Goal: Task Accomplishment & Management: Complete application form

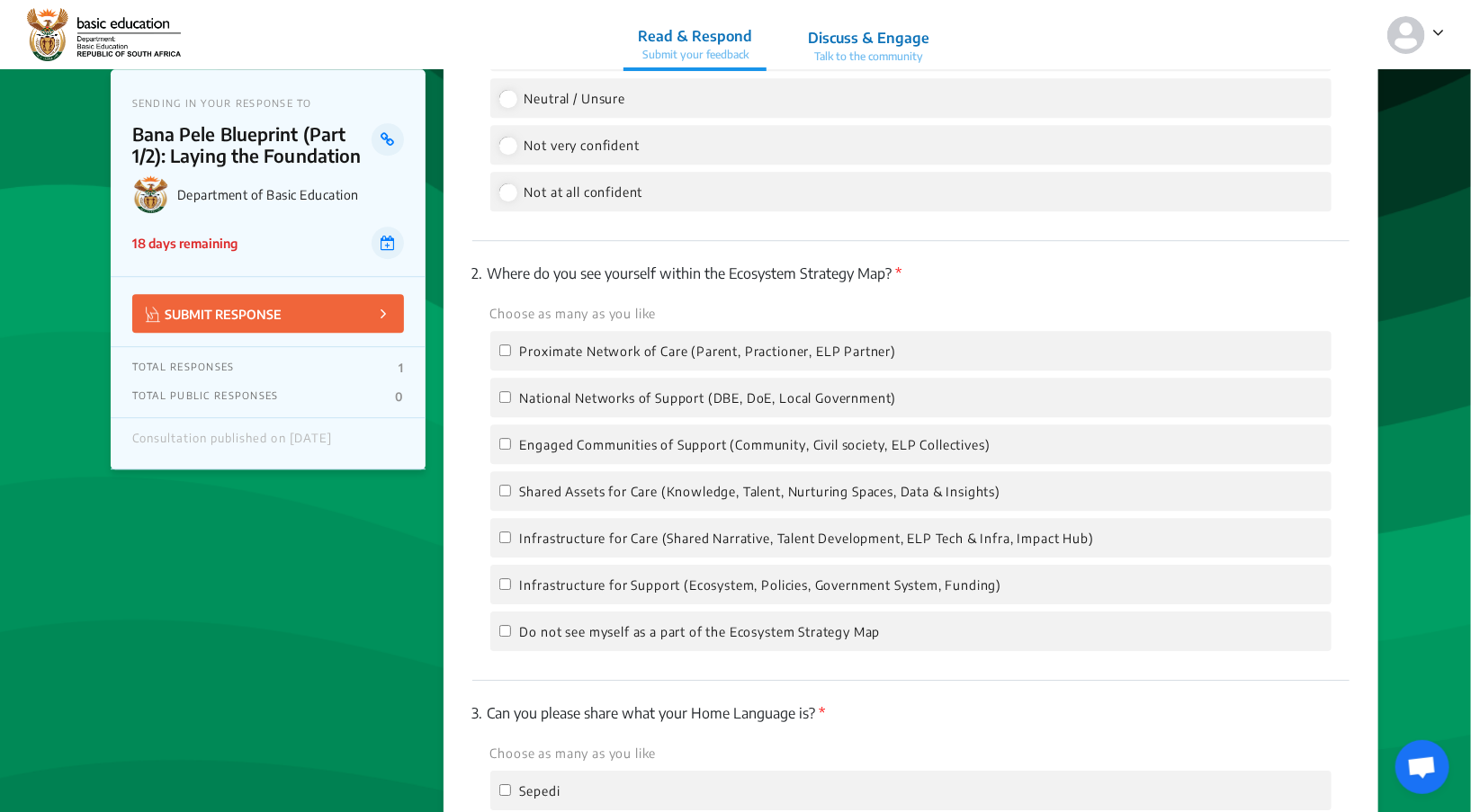
scroll to position [2466, 0]
click at [508, 388] on input "National Networks of Support (DBE, DoE, Local Government)" at bounding box center [505, 394] width 12 height 12
checkbox input "true"
click at [505, 435] on input "Engaged Communities of Support (Community, Civil society, ELP Collectives)" at bounding box center [505, 441] width 12 height 12
checkbox input "true"
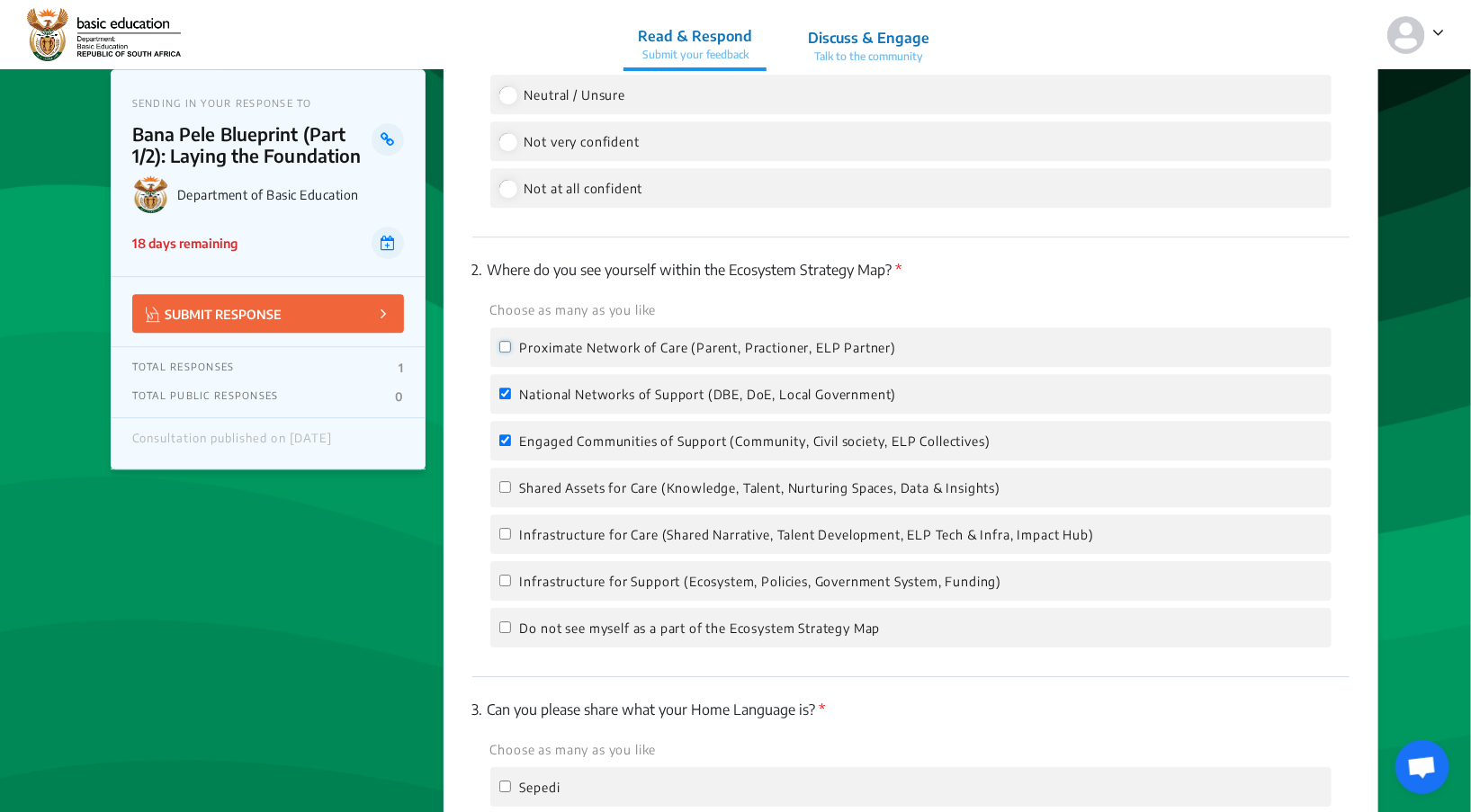
click at [504, 341] on input "Proximate Network of Care (Parent, Practioner, ELP Partner)" at bounding box center [505, 347] width 12 height 12
checkbox input "true"
click at [505, 481] on input "Shared Assets for Care (Knowledge, Talent, Nurturing Spaces, Data & Insights)" at bounding box center [505, 487] width 12 height 12
checkbox input "true"
click at [500, 575] on input "Infrastructure for Support (Ecosystem, Policies, Government System, Funding)" at bounding box center [505, 581] width 12 height 12
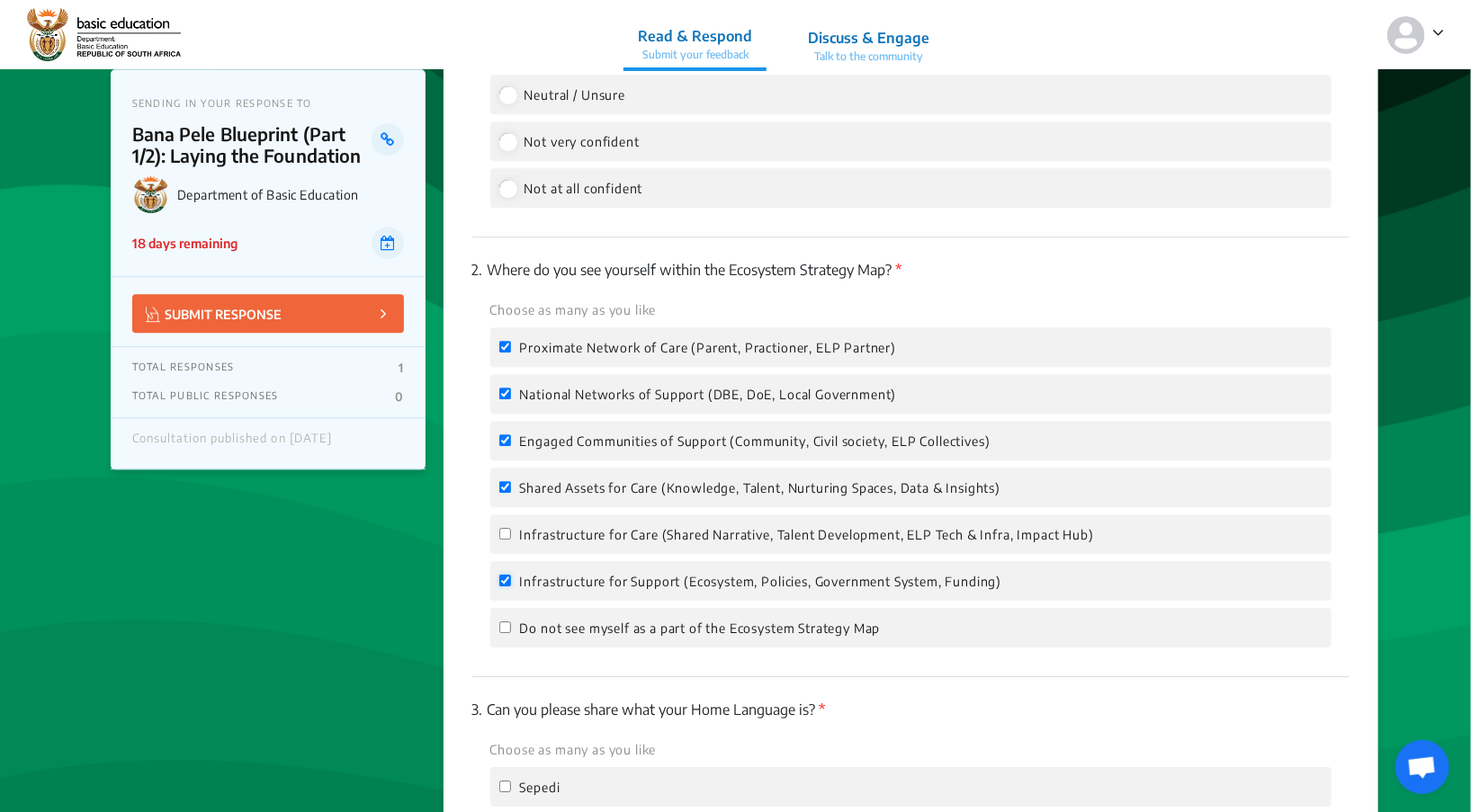
checkbox input "true"
drag, startPoint x: 1465, startPoint y: 453, endPoint x: 1473, endPoint y: 481, distance: 29.1
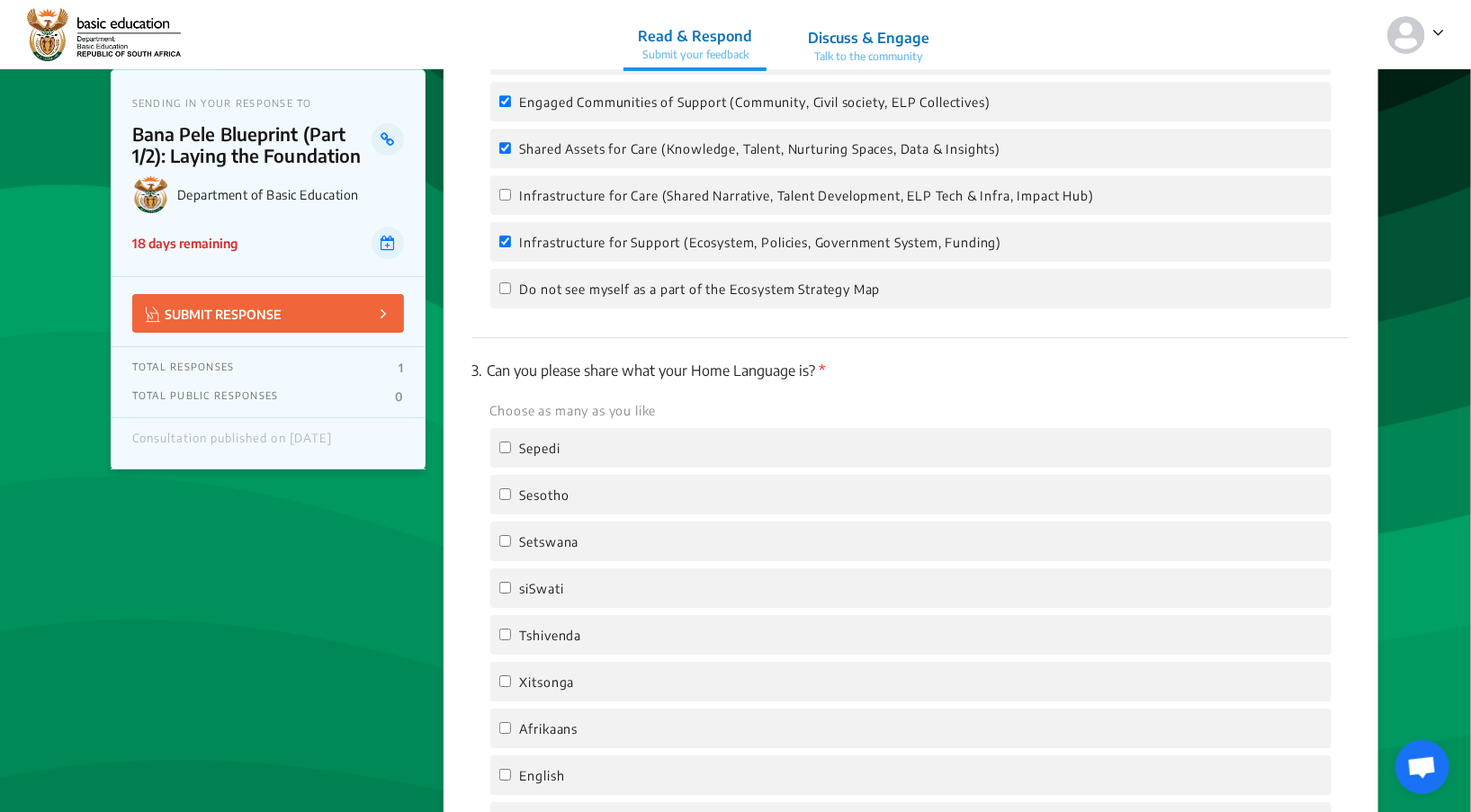
scroll to position [2835, 0]
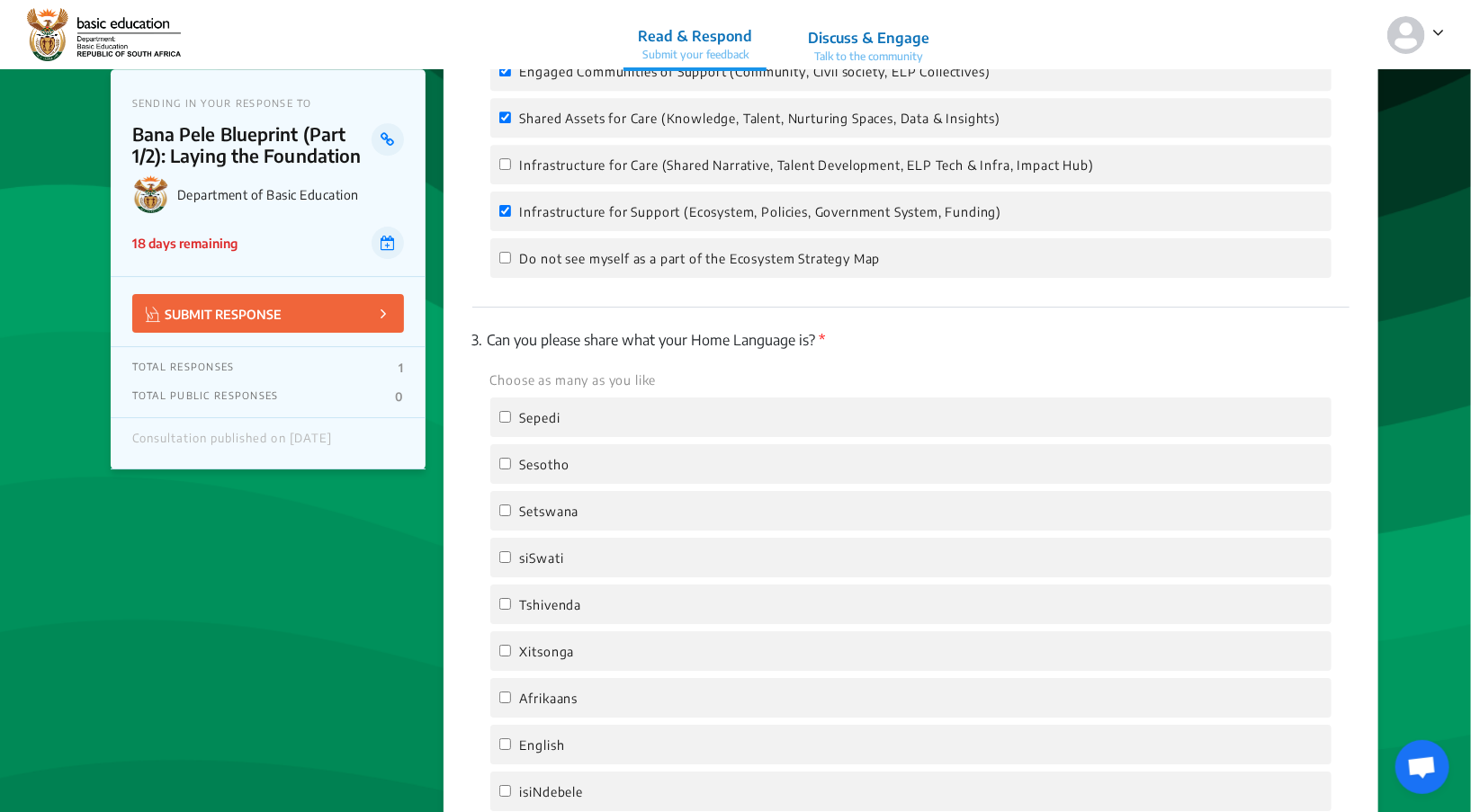
checkbox input "true"
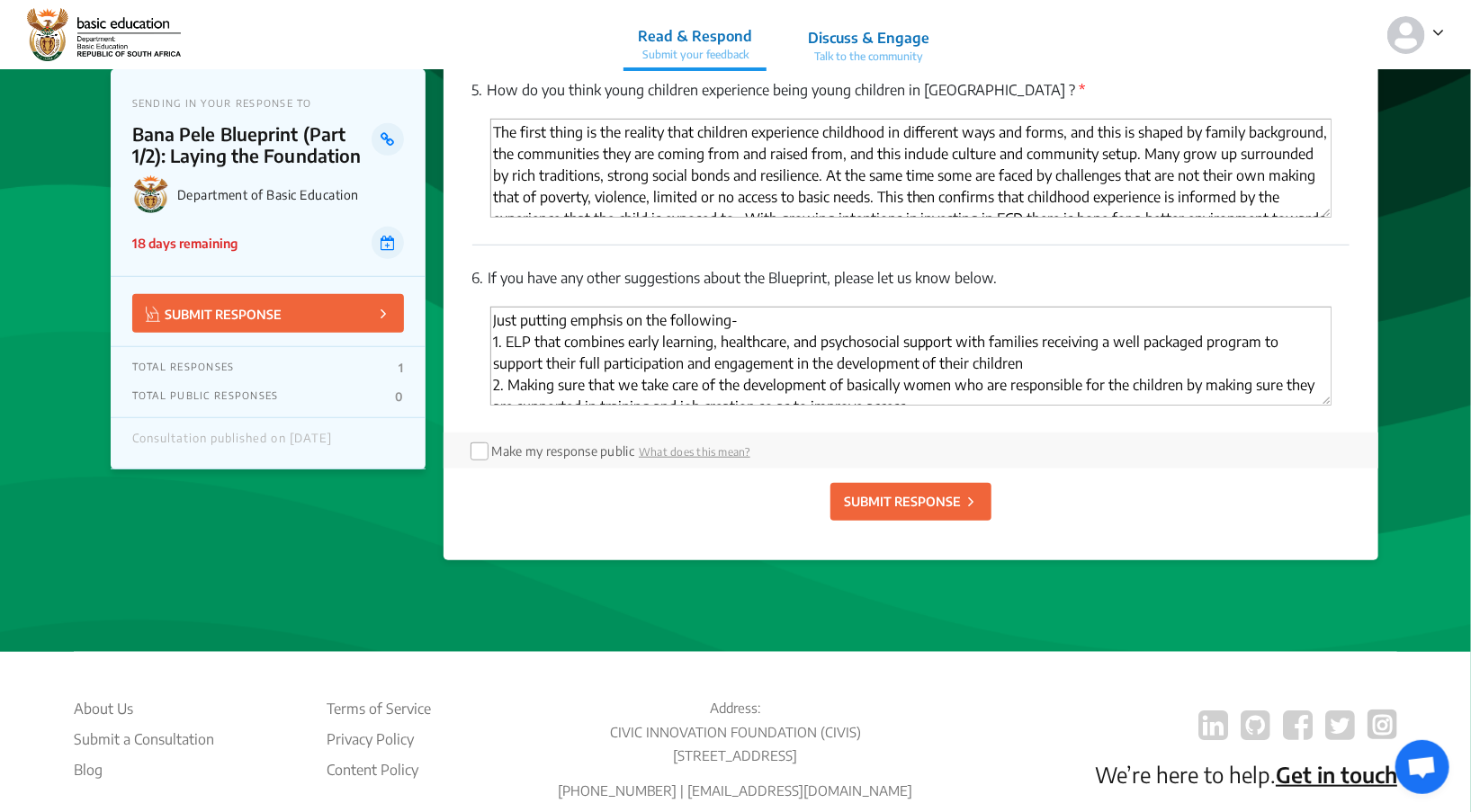
scroll to position [3936, 0]
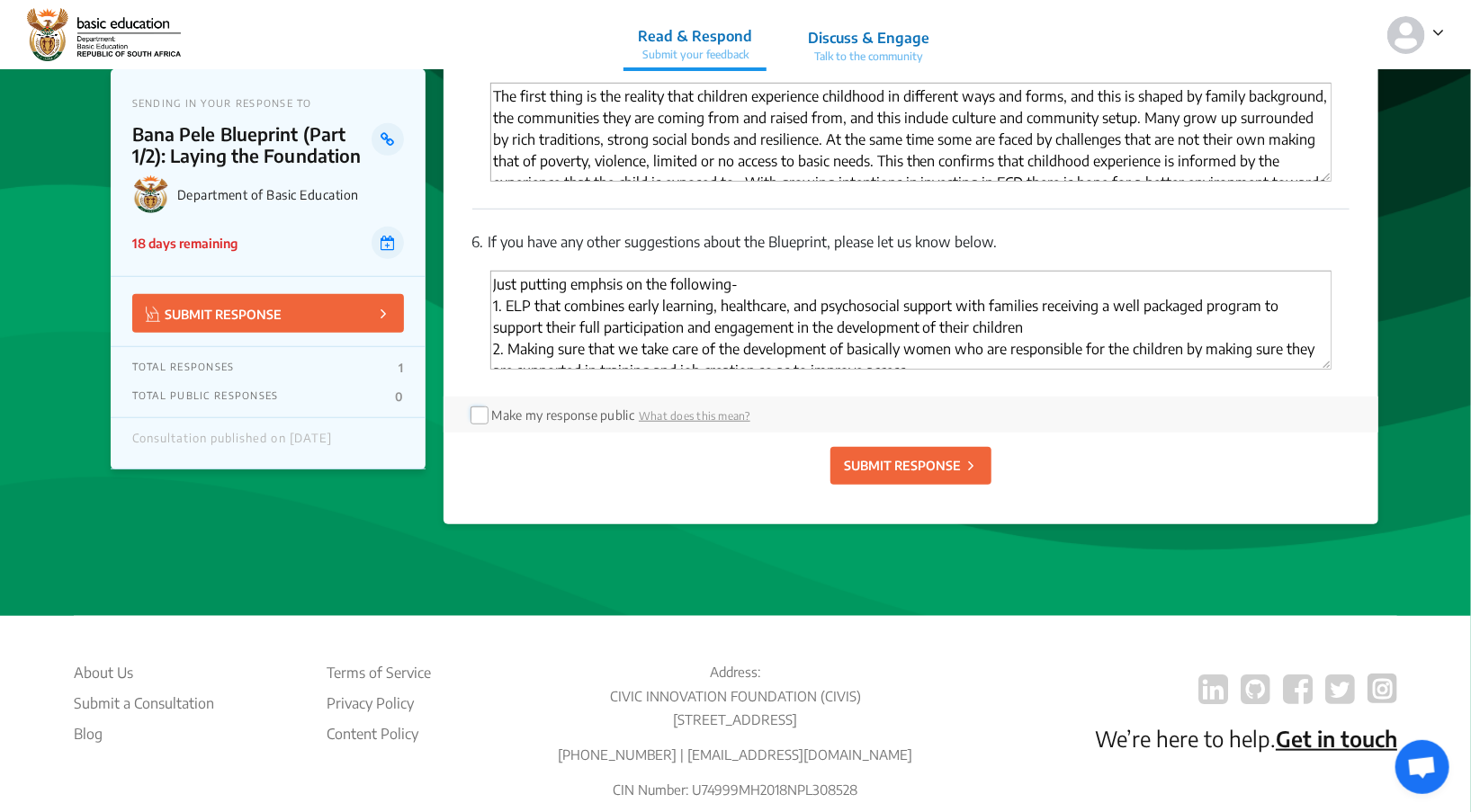
click at [478, 407] on input "checkbox" at bounding box center [478, 414] width 14 height 14
checkbox input "true"
click at [893, 456] on p "SUBMIT RESPONSE" at bounding box center [902, 465] width 117 height 19
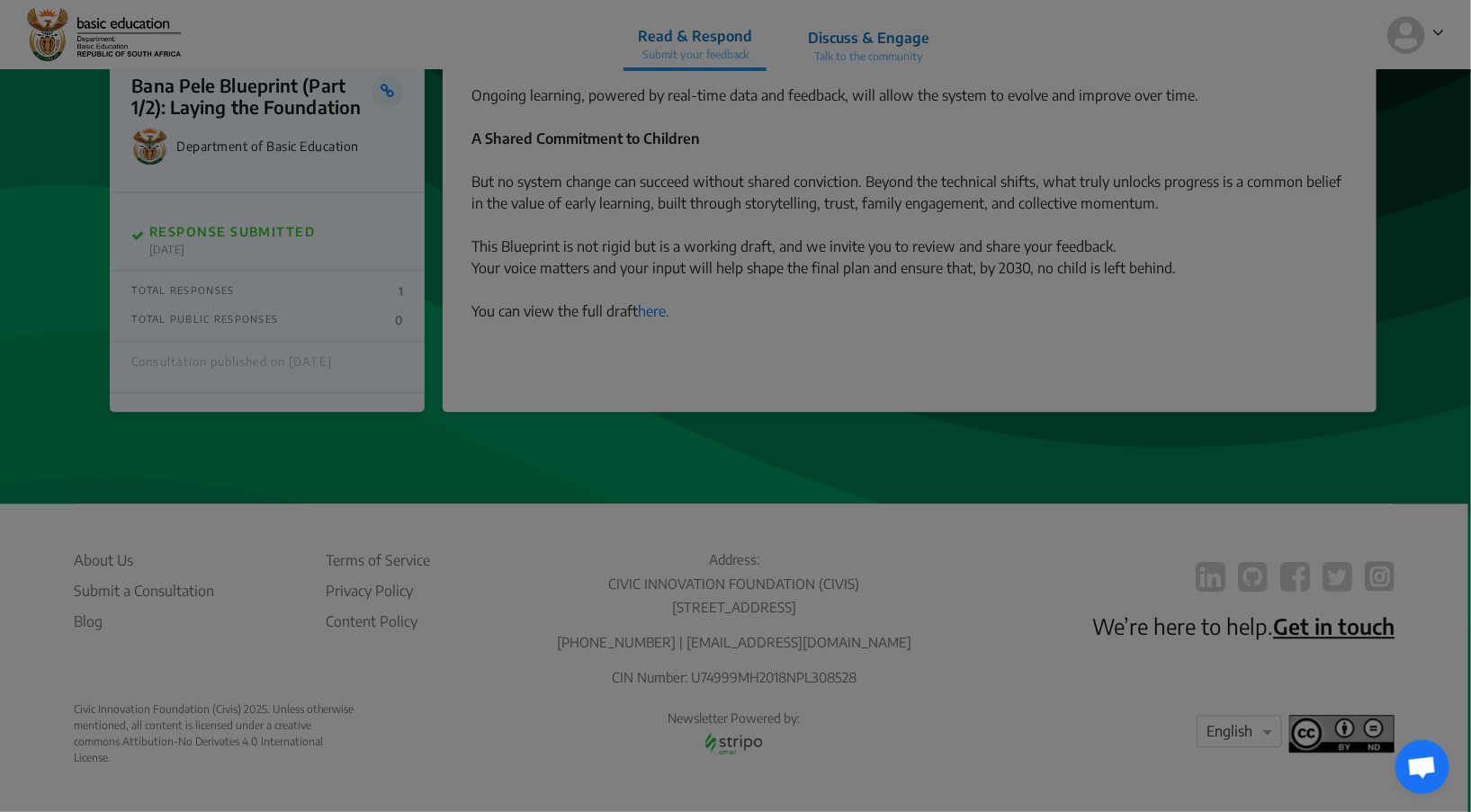
scroll to position [1903, 0]
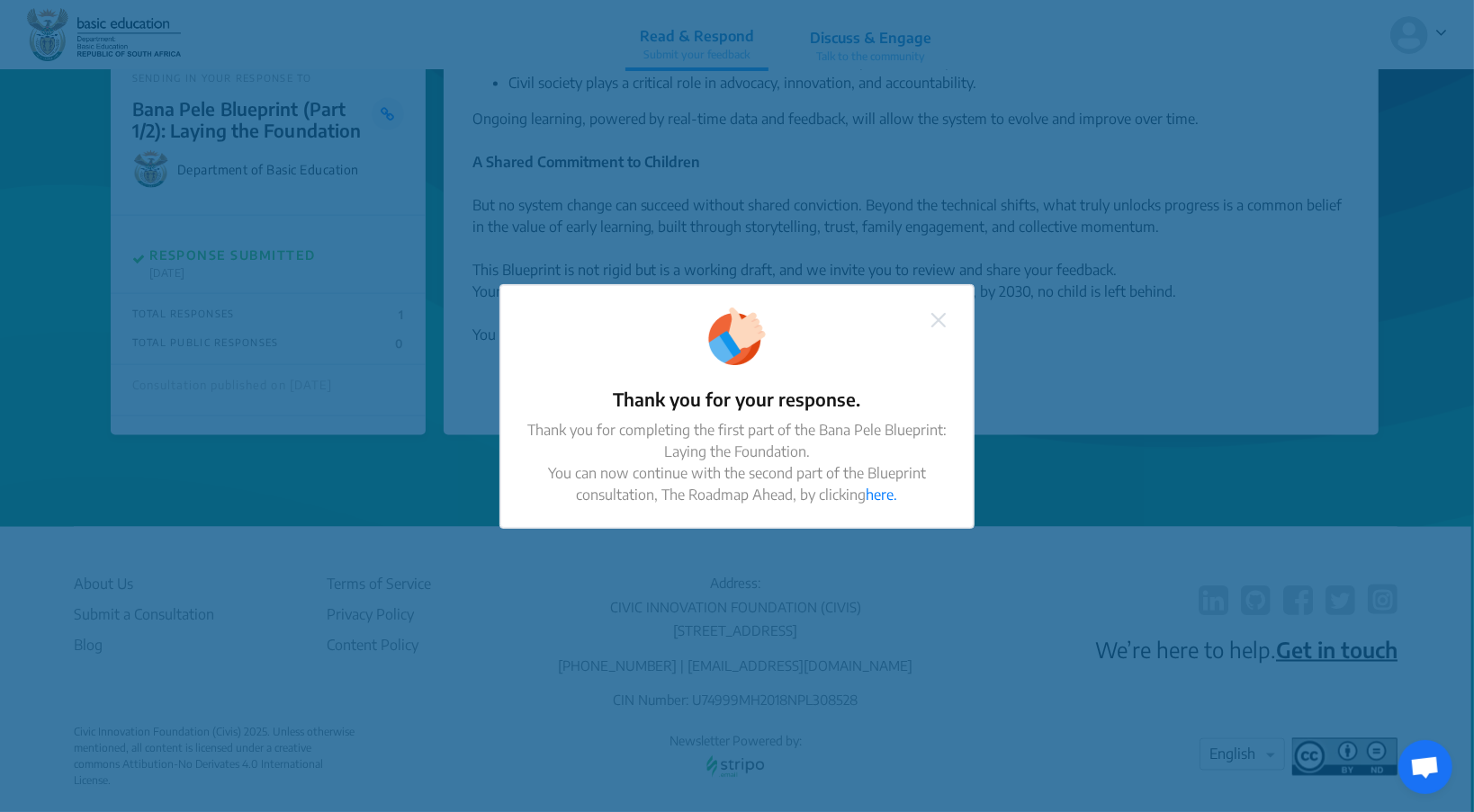
click at [939, 326] on img at bounding box center [938, 320] width 14 height 14
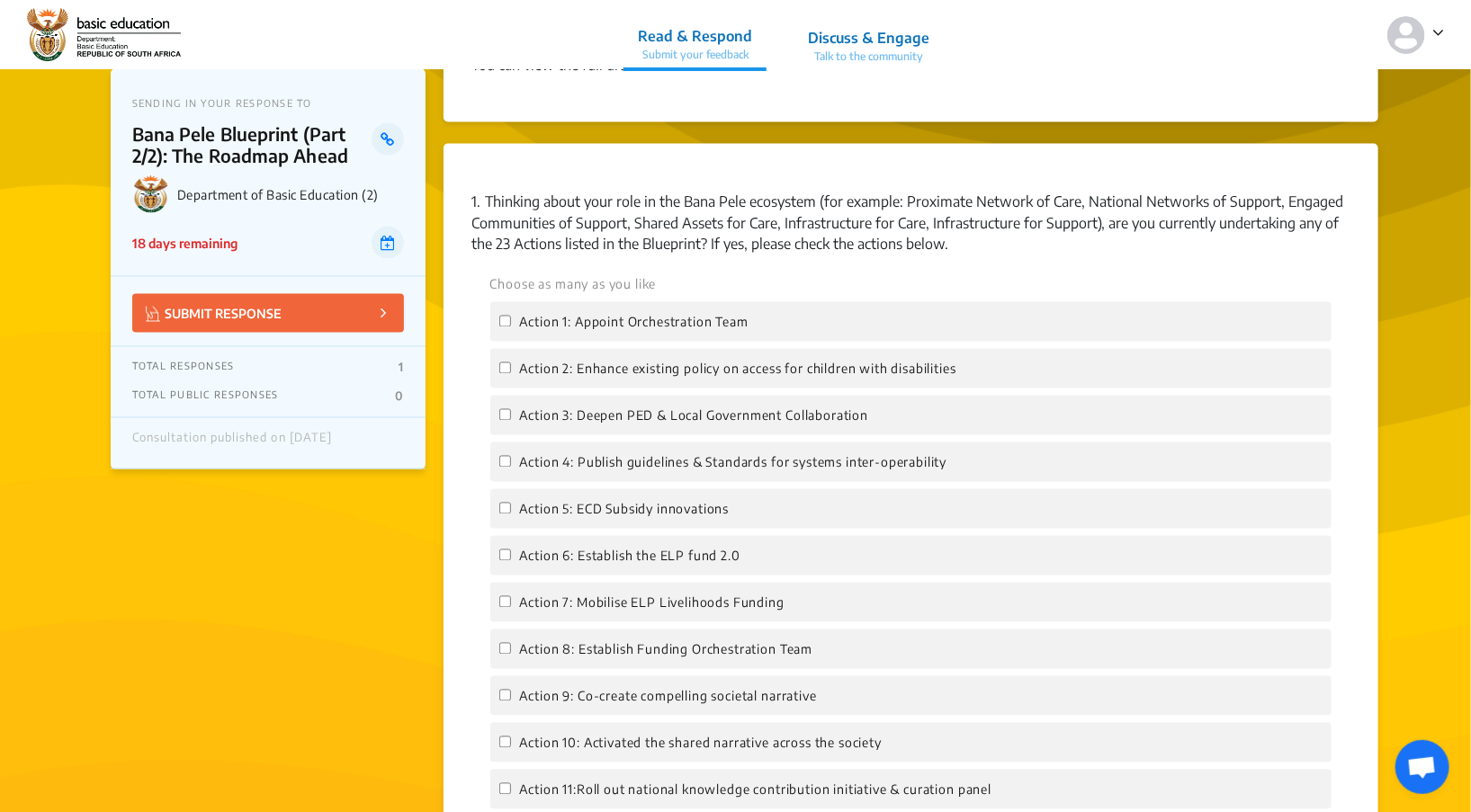
scroll to position [1469, 0]
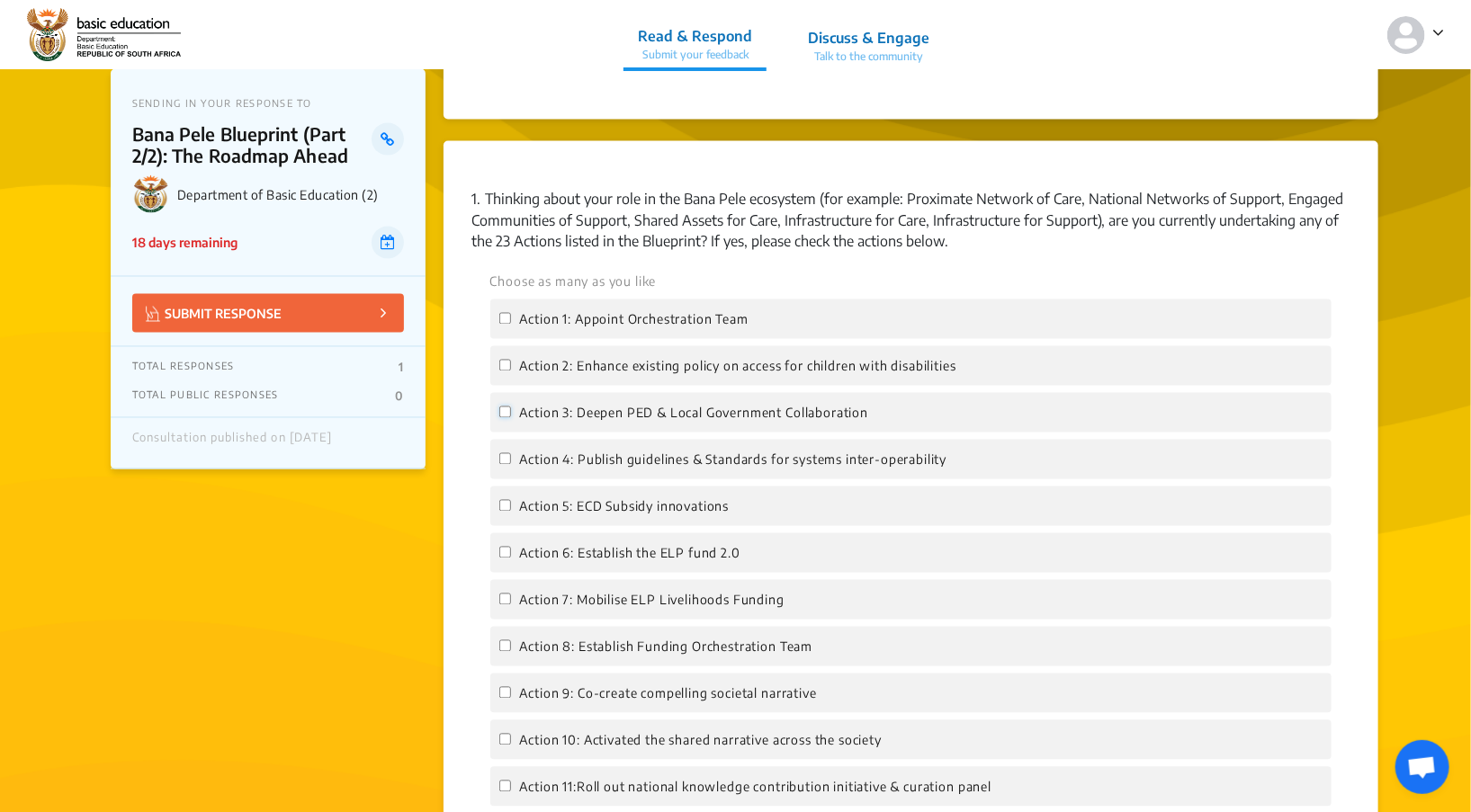
click at [506, 407] on input "Action 3: Deepen PED & Local Government Collaboration" at bounding box center [505, 413] width 12 height 12
checkbox input "true"
click at [505, 360] on input "Action 2: Enhance existing policy on access for children with disabilities" at bounding box center [505, 366] width 12 height 12
checkbox input "true"
click at [505, 500] on input "Action 5: ECD Subsidy innovations" at bounding box center [505, 506] width 12 height 12
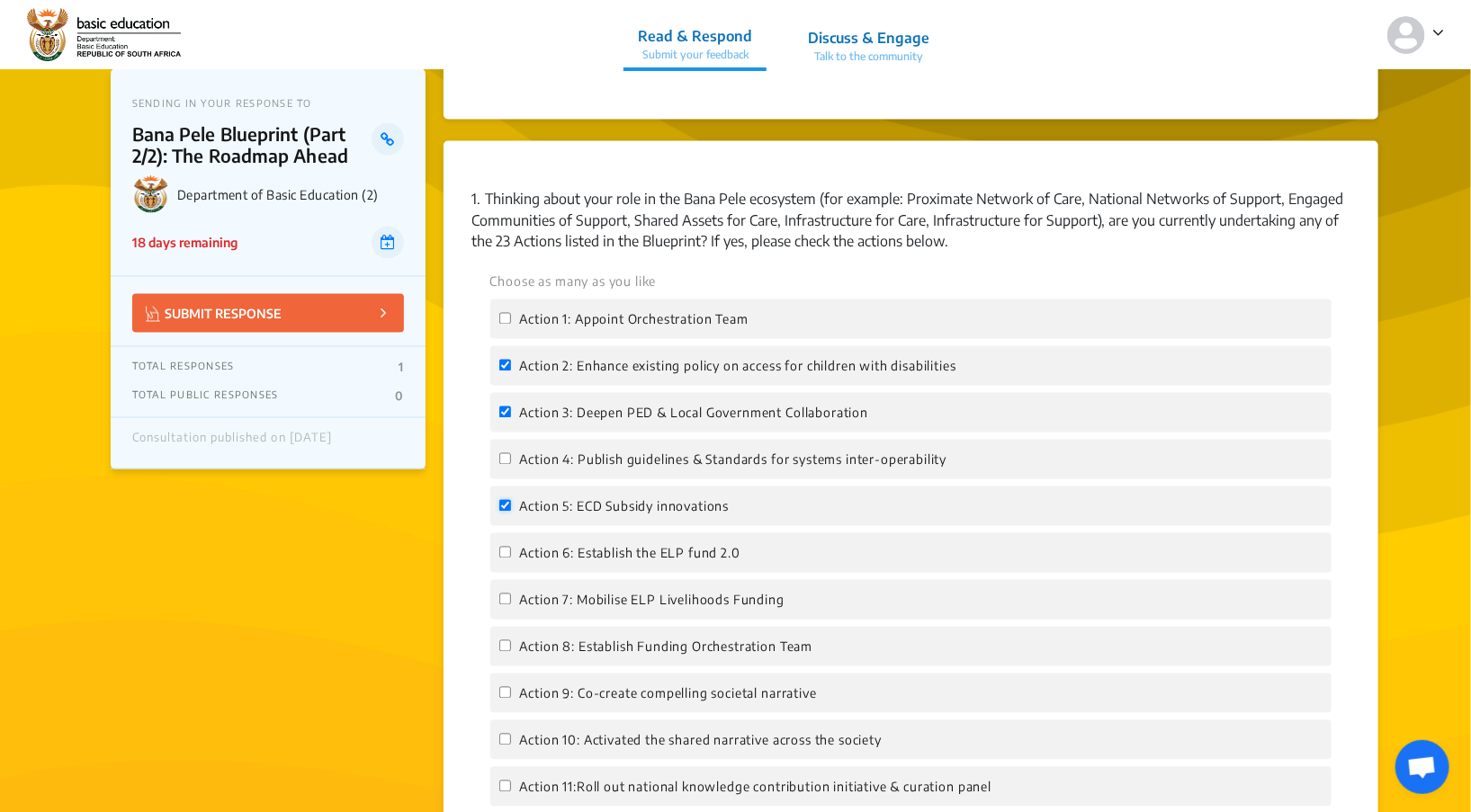
checkbox input "true"
click at [501, 547] on input "Action 6: Establish the ELP fund 2.0" at bounding box center [505, 553] width 12 height 12
checkbox input "true"
click at [505, 687] on input "Action 9: Co-create compelling societal narrative" at bounding box center [505, 693] width 12 height 12
checkbox input "true"
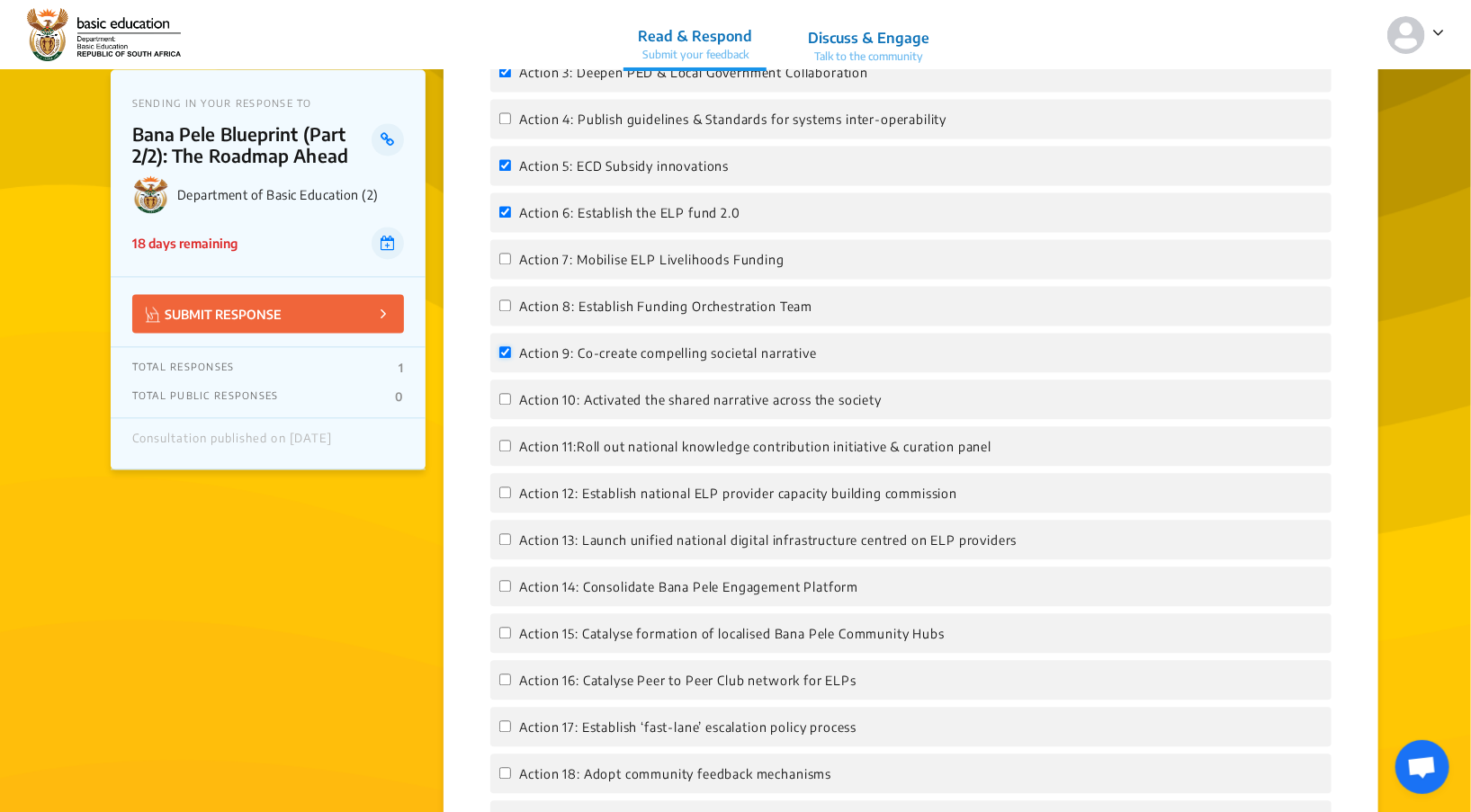
scroll to position [1831, 0]
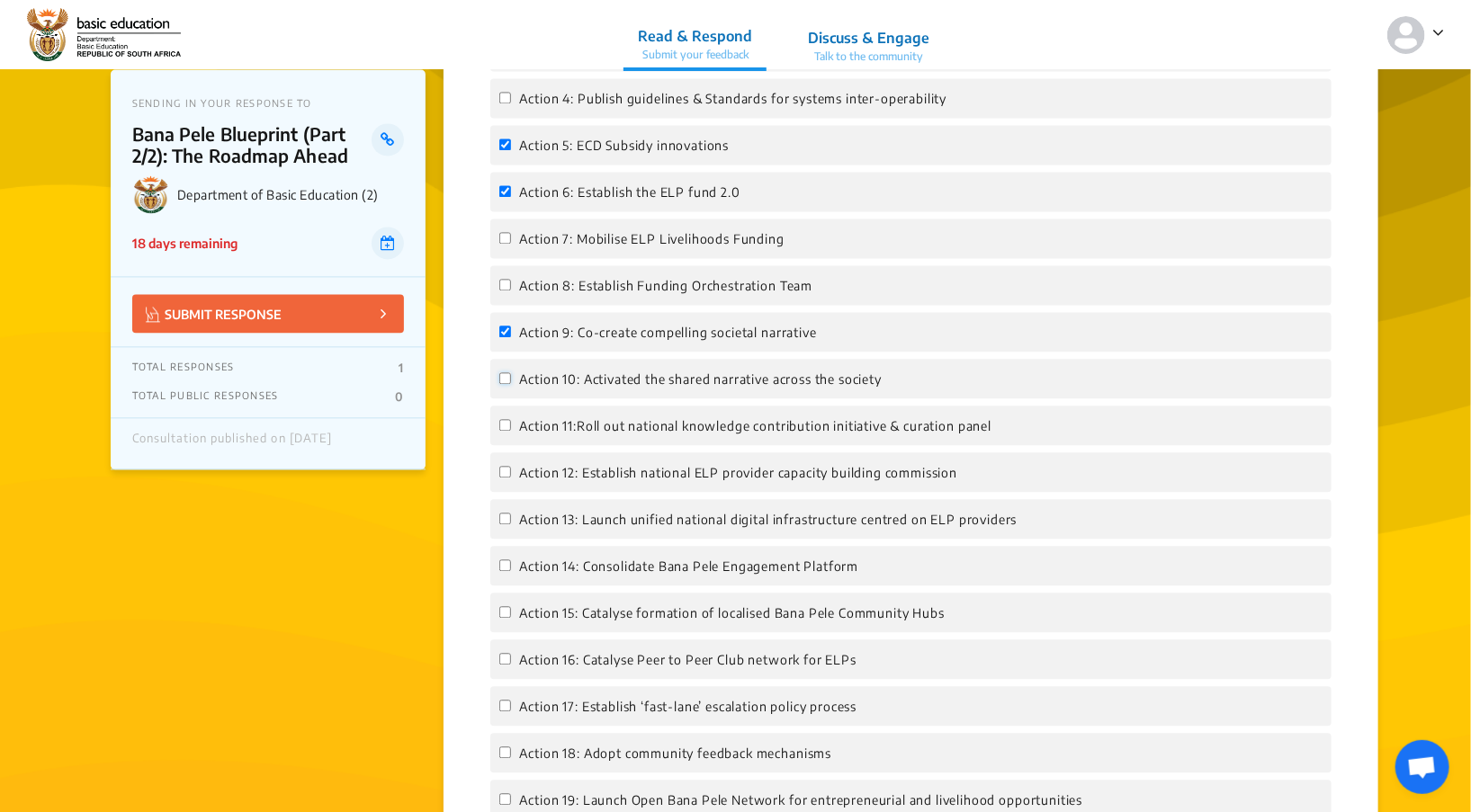
click at [503, 372] on input "Action 10: Activated the shared narrative across the society" at bounding box center [505, 378] width 12 height 12
checkbox input "true"
click at [502, 419] on input "Action 11:Roll out national knowledge contribution initiative & curation panel" at bounding box center [505, 425] width 12 height 12
checkbox input "true"
click at [504, 466] on input "Action 12: Establish national ELP provider capacity building commission" at bounding box center [505, 472] width 12 height 12
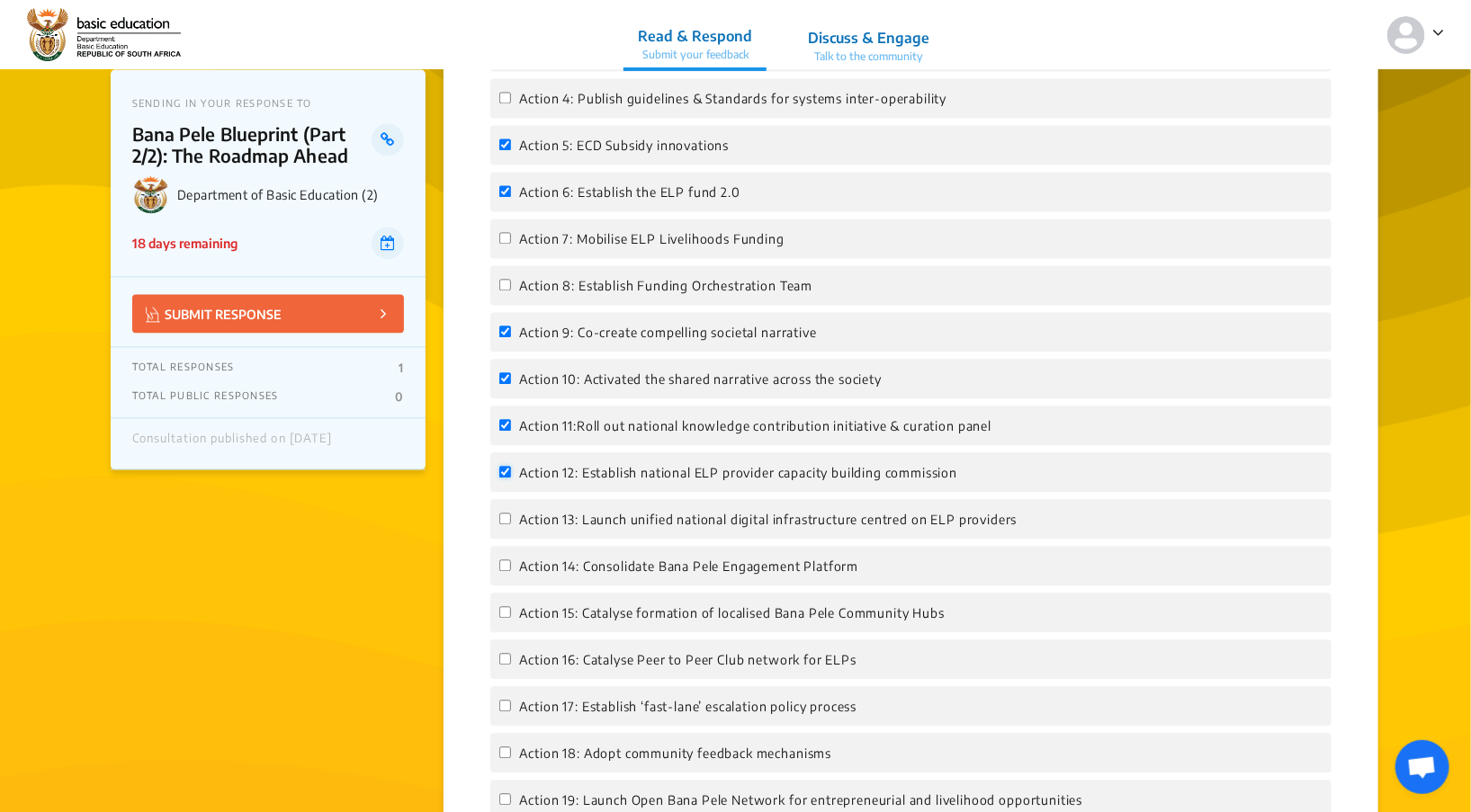
checkbox input "true"
click at [505, 560] on input "Action 14: Consolidate Bana Pele Engagement Platform" at bounding box center [505, 566] width 12 height 12
checkbox input "true"
click at [504, 607] on input "Action 15: Catalyse formation of localised Bana Pele Community Hubs" at bounding box center [505, 612] width 12 height 12
checkbox input "true"
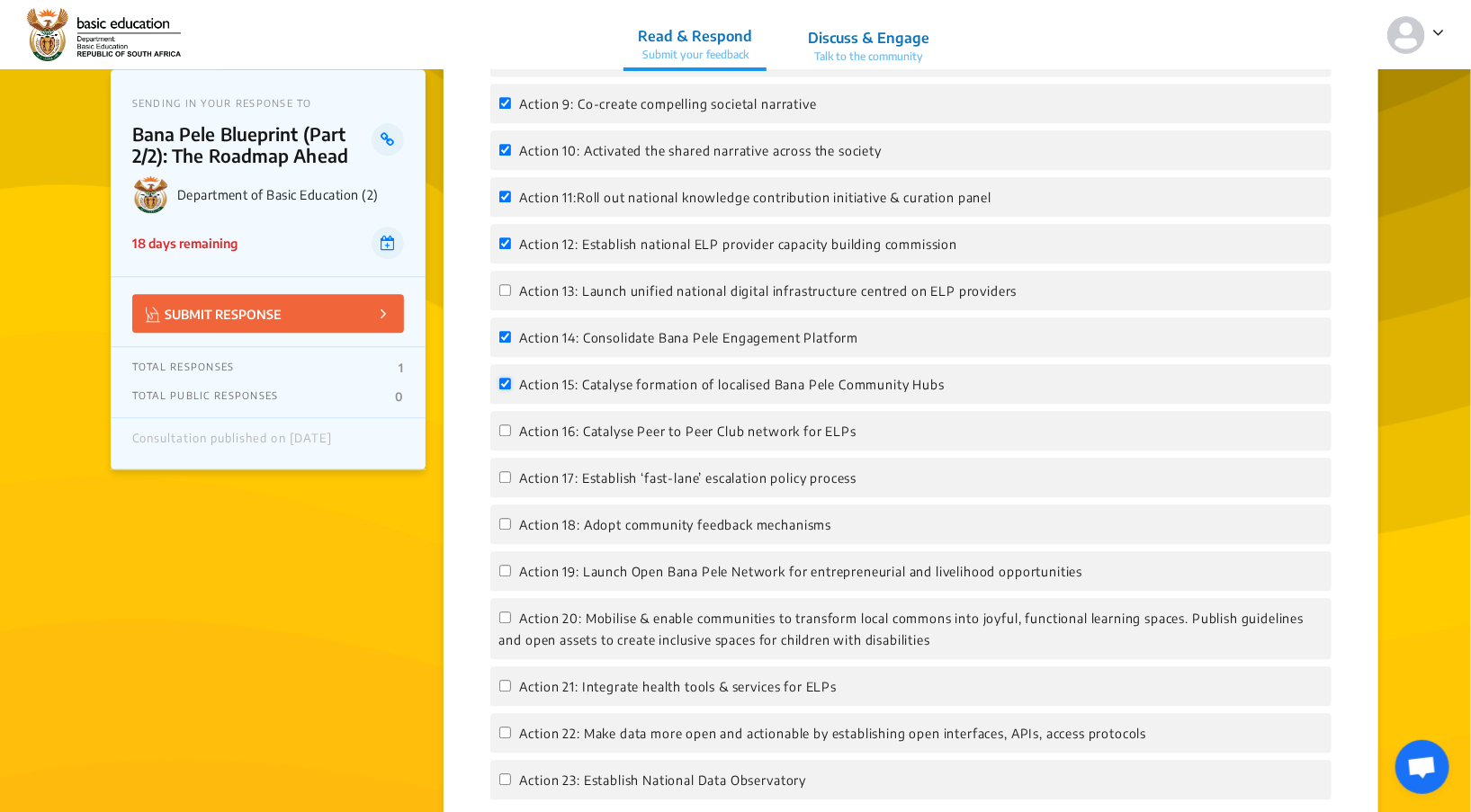
scroll to position [2087, 0]
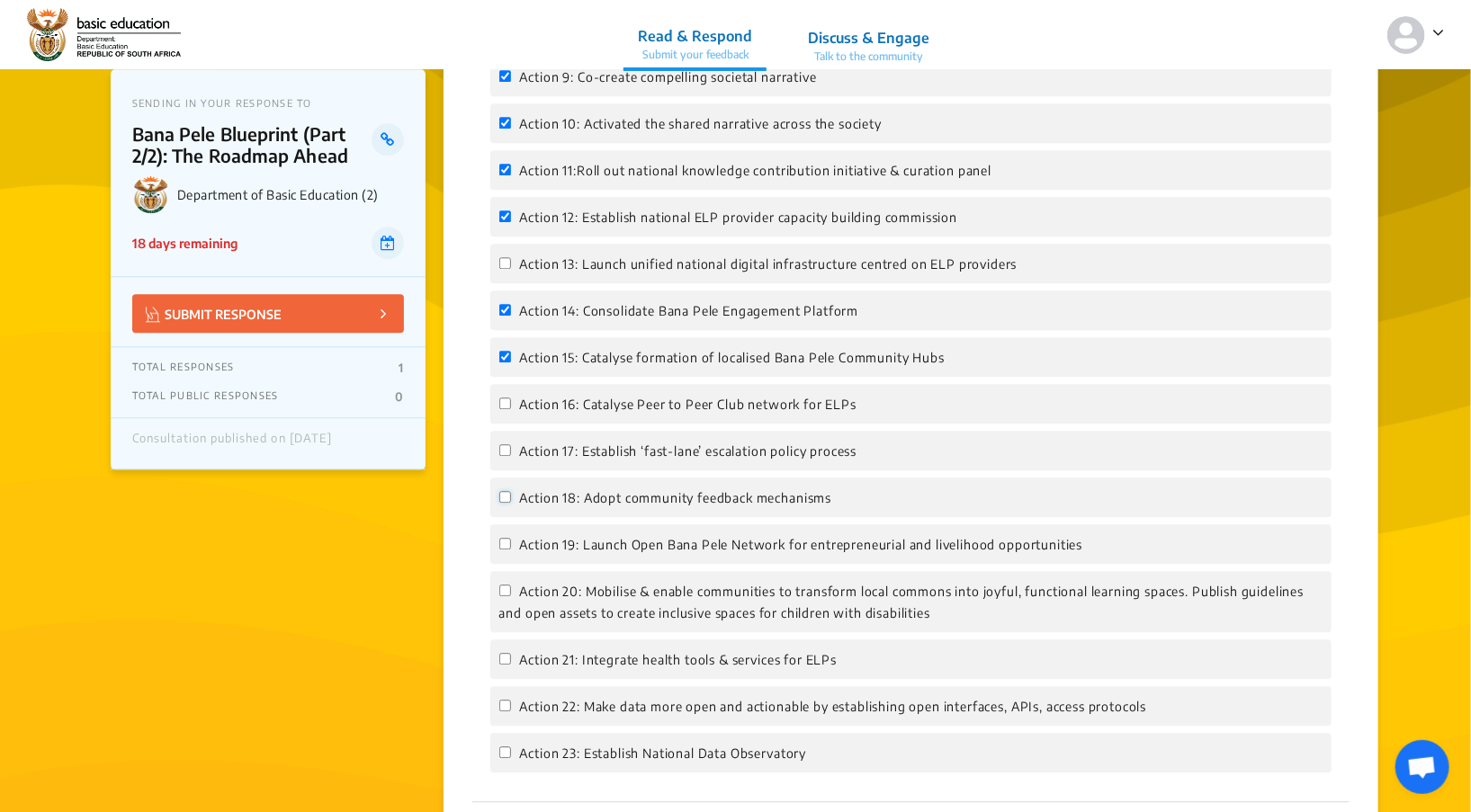
click at [506, 491] on input "Action 18: Adopt community feedback mechanisms" at bounding box center [505, 497] width 12 height 12
checkbox input "true"
click at [504, 538] on input "Action 19: Launch Open Bana Pele Network for entrepreneurial and livelihood opp…" at bounding box center [505, 544] width 12 height 12
checkbox input "true"
click at [502, 585] on input "Action 20: Mobilise & enable communities to transform local commons into joyful…" at bounding box center [505, 591] width 12 height 12
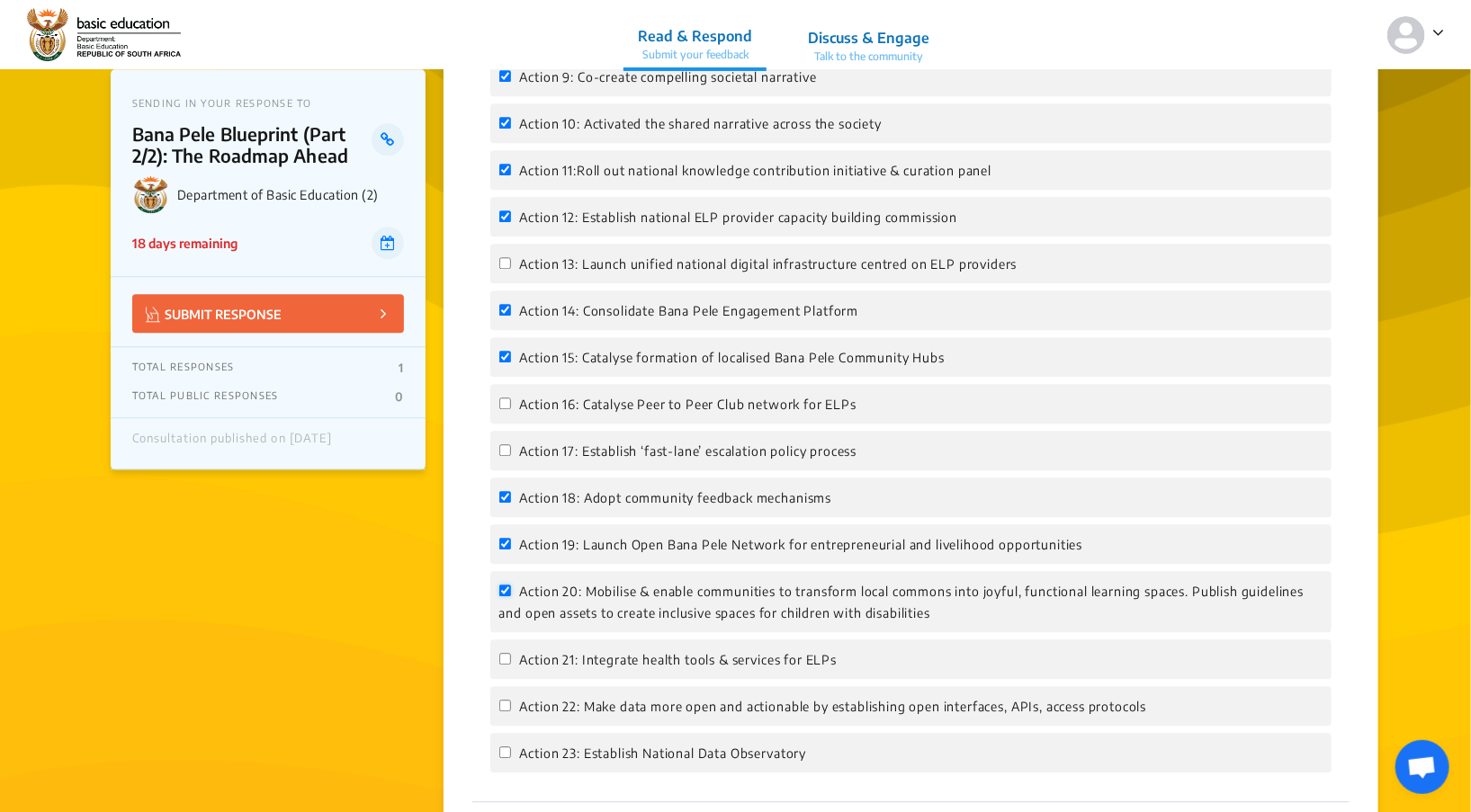
checkbox input "true"
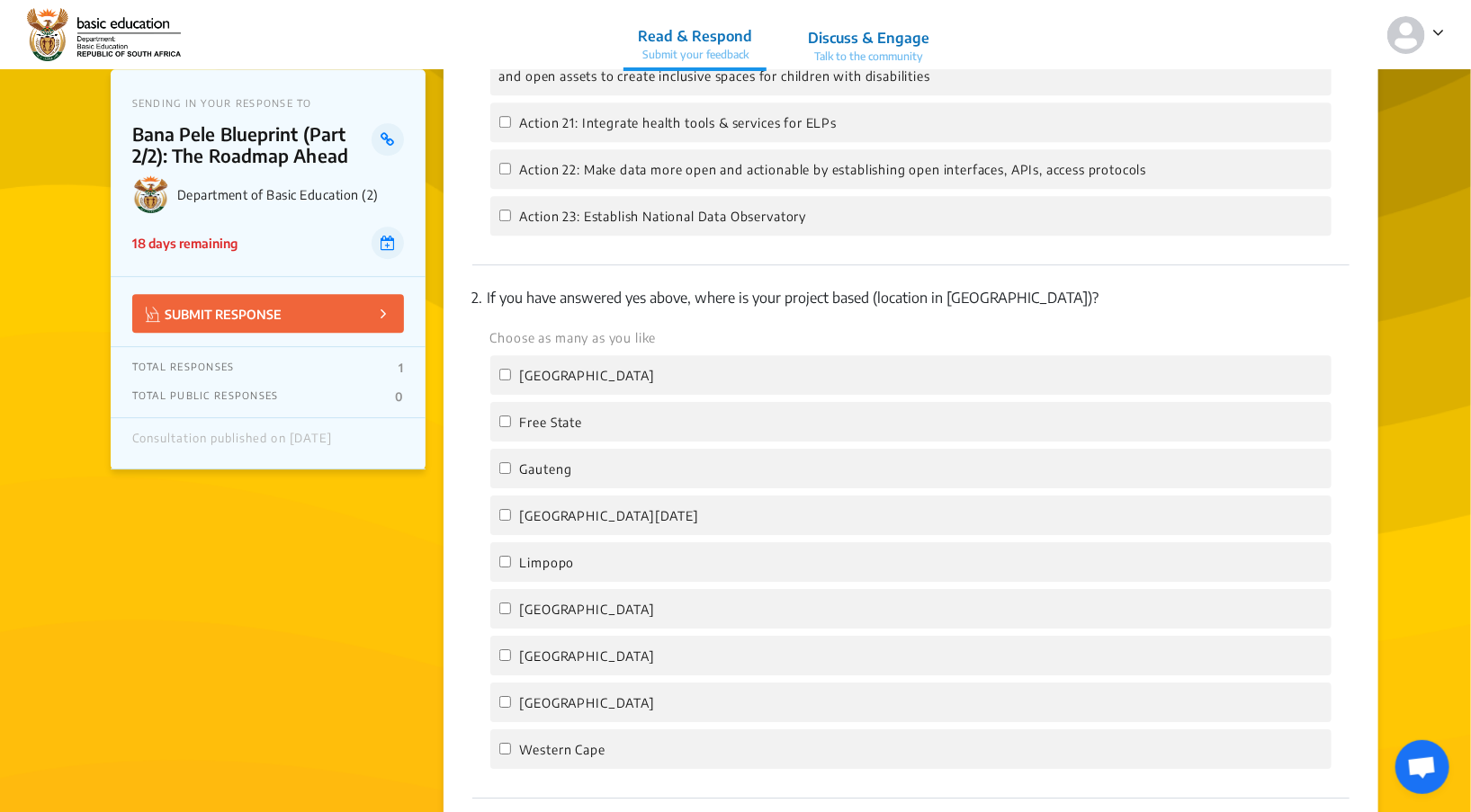
scroll to position [2627, 0]
click at [508, 366] on input "[GEOGRAPHIC_DATA]" at bounding box center [505, 372] width 12 height 12
checkbox input "true"
click at [505, 460] on input "Gauteng" at bounding box center [505, 466] width 12 height 12
checkbox input "true"
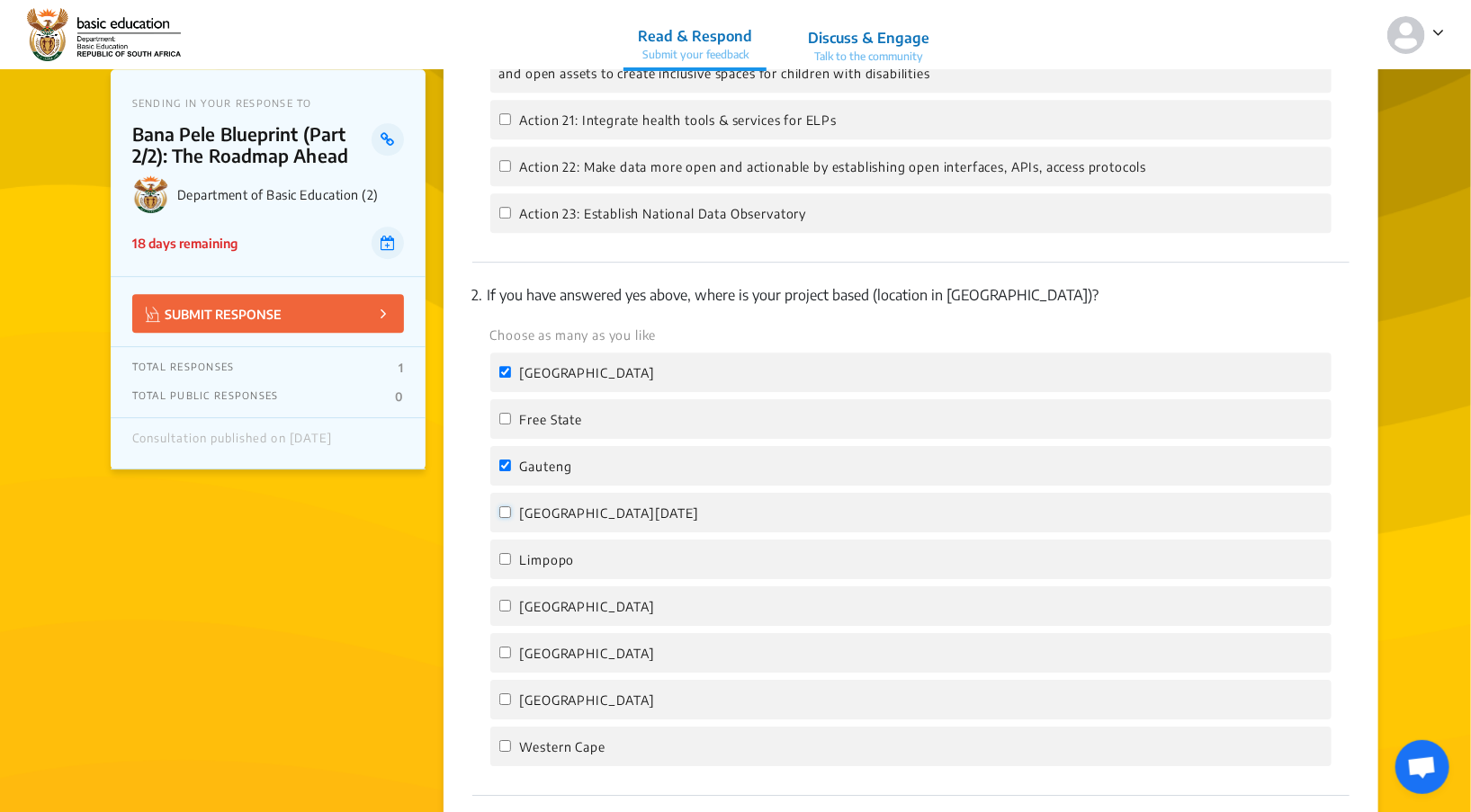
click at [505, 507] on input "[GEOGRAPHIC_DATA][DATE]" at bounding box center [505, 513] width 12 height 12
checkbox input "true"
click at [506, 554] on input "Limpopo" at bounding box center [505, 560] width 12 height 12
checkbox input "true"
click at [501, 596] on label "[GEOGRAPHIC_DATA]" at bounding box center [577, 607] width 156 height 22
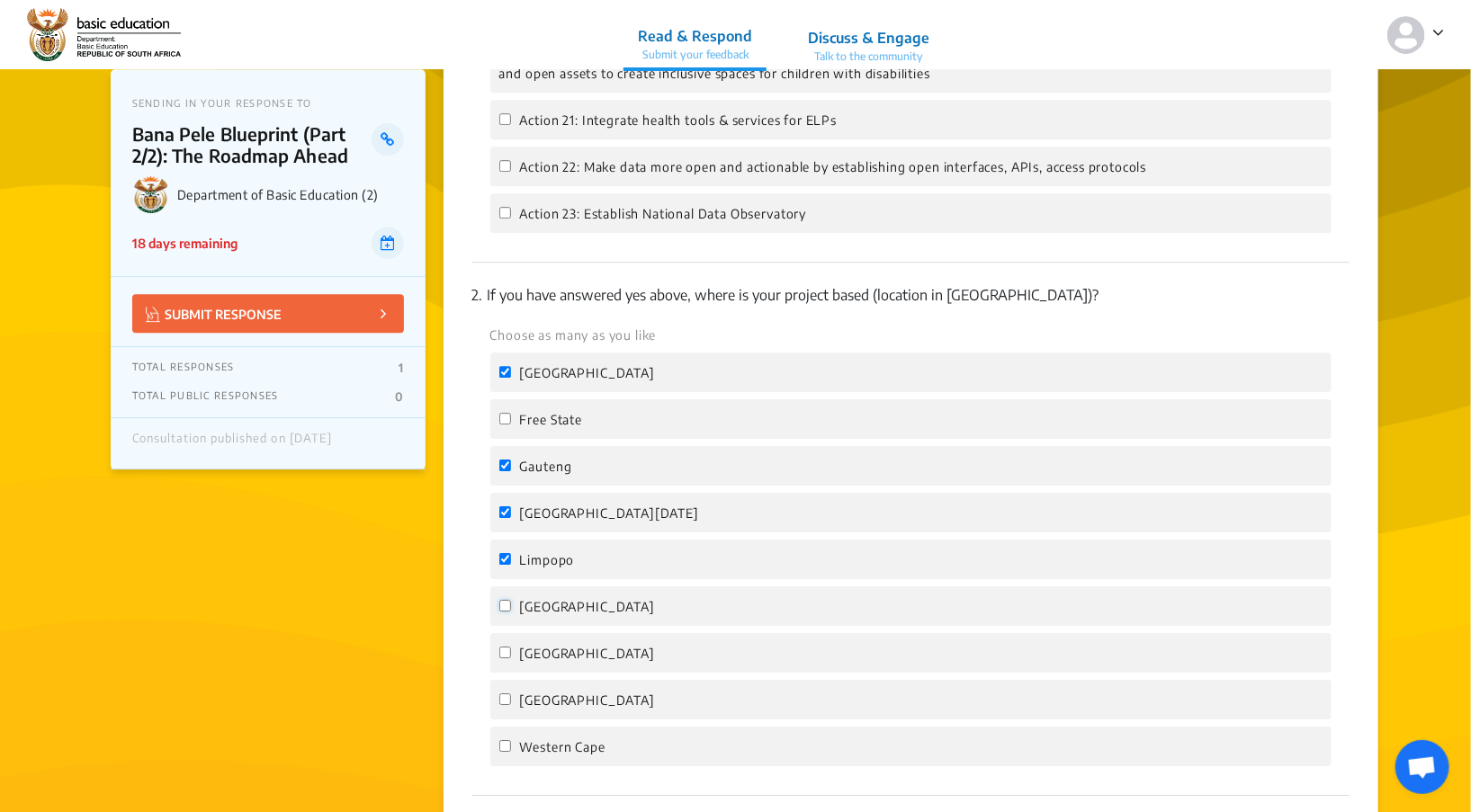
click at [501, 600] on input "[GEOGRAPHIC_DATA]" at bounding box center [505, 606] width 12 height 12
checkbox input "true"
click at [503, 646] on input "[GEOGRAPHIC_DATA]" at bounding box center [505, 652] width 12 height 12
checkbox input "true"
click at [504, 693] on input "[GEOGRAPHIC_DATA]" at bounding box center [505, 699] width 12 height 12
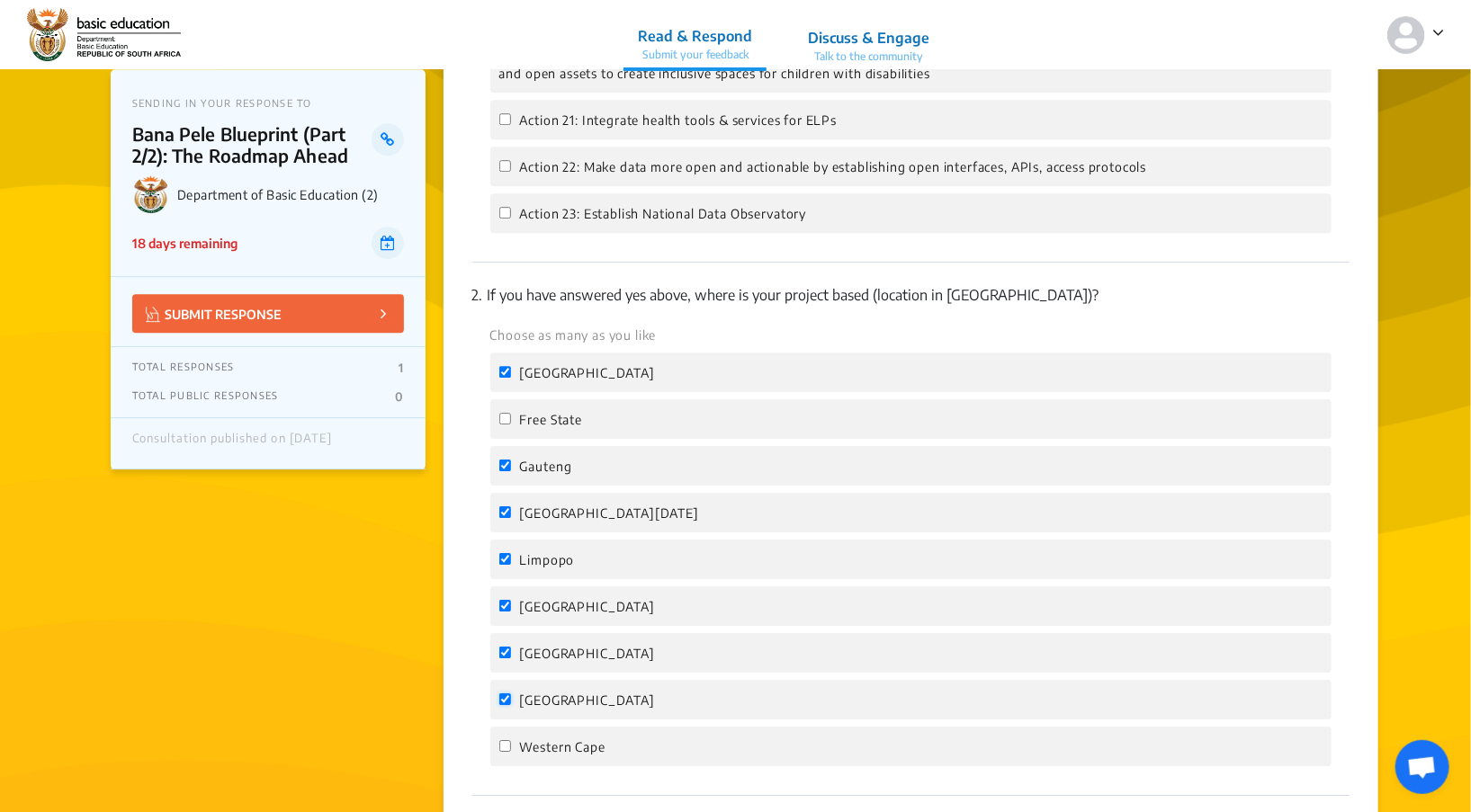
checkbox input "true"
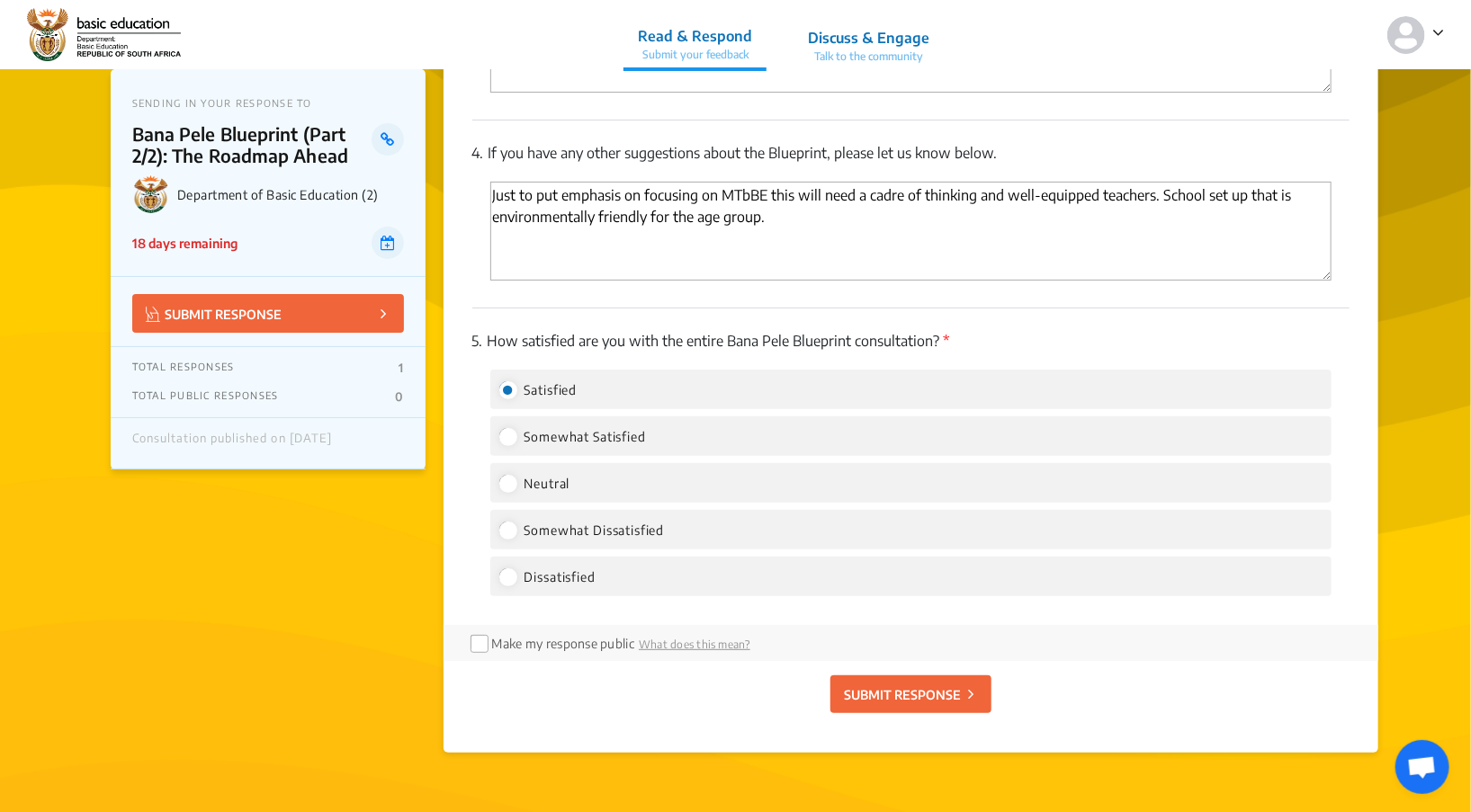
scroll to position [3492, 0]
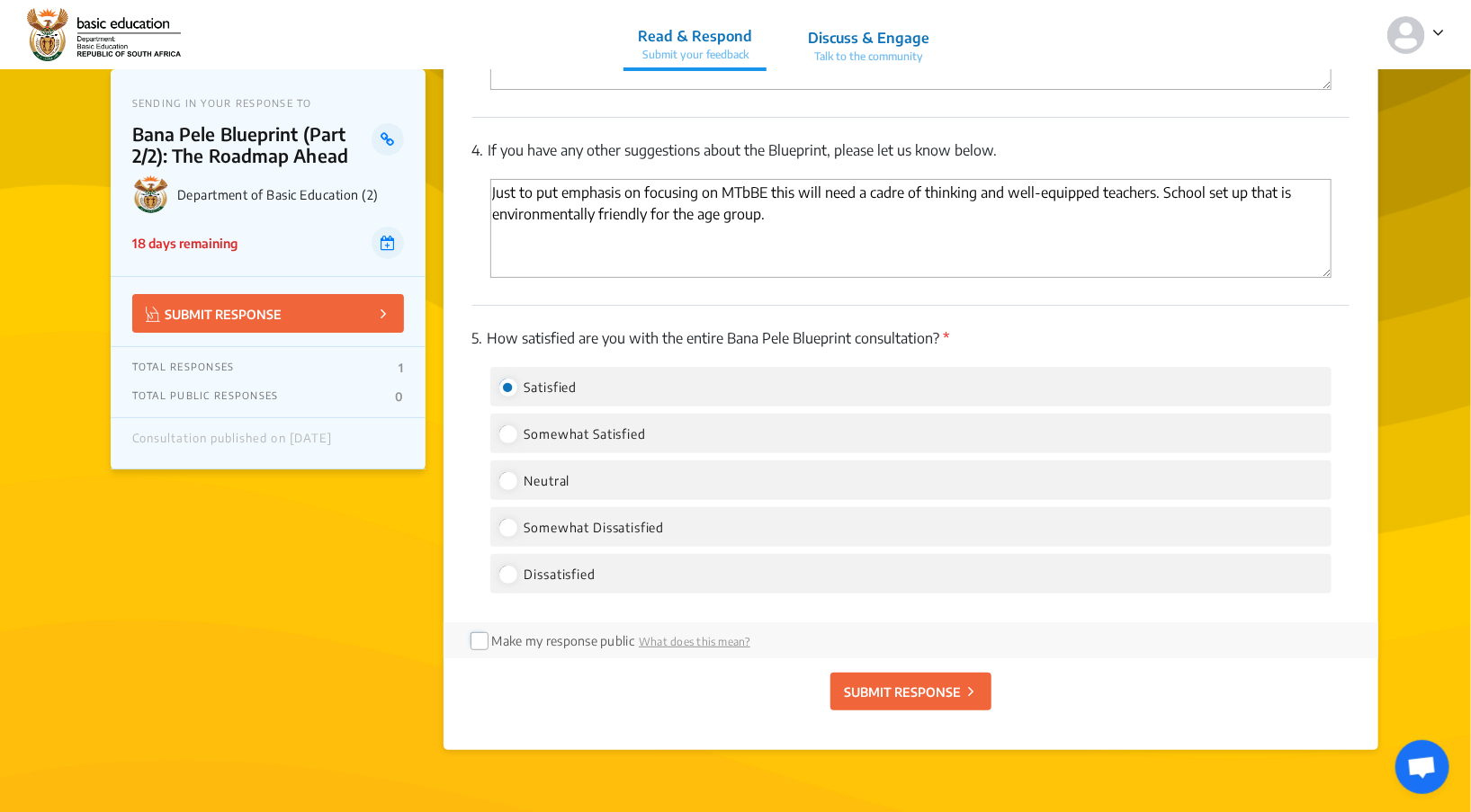
click at [479, 632] on input "checkbox" at bounding box center [478, 639] width 14 height 14
checkbox input "true"
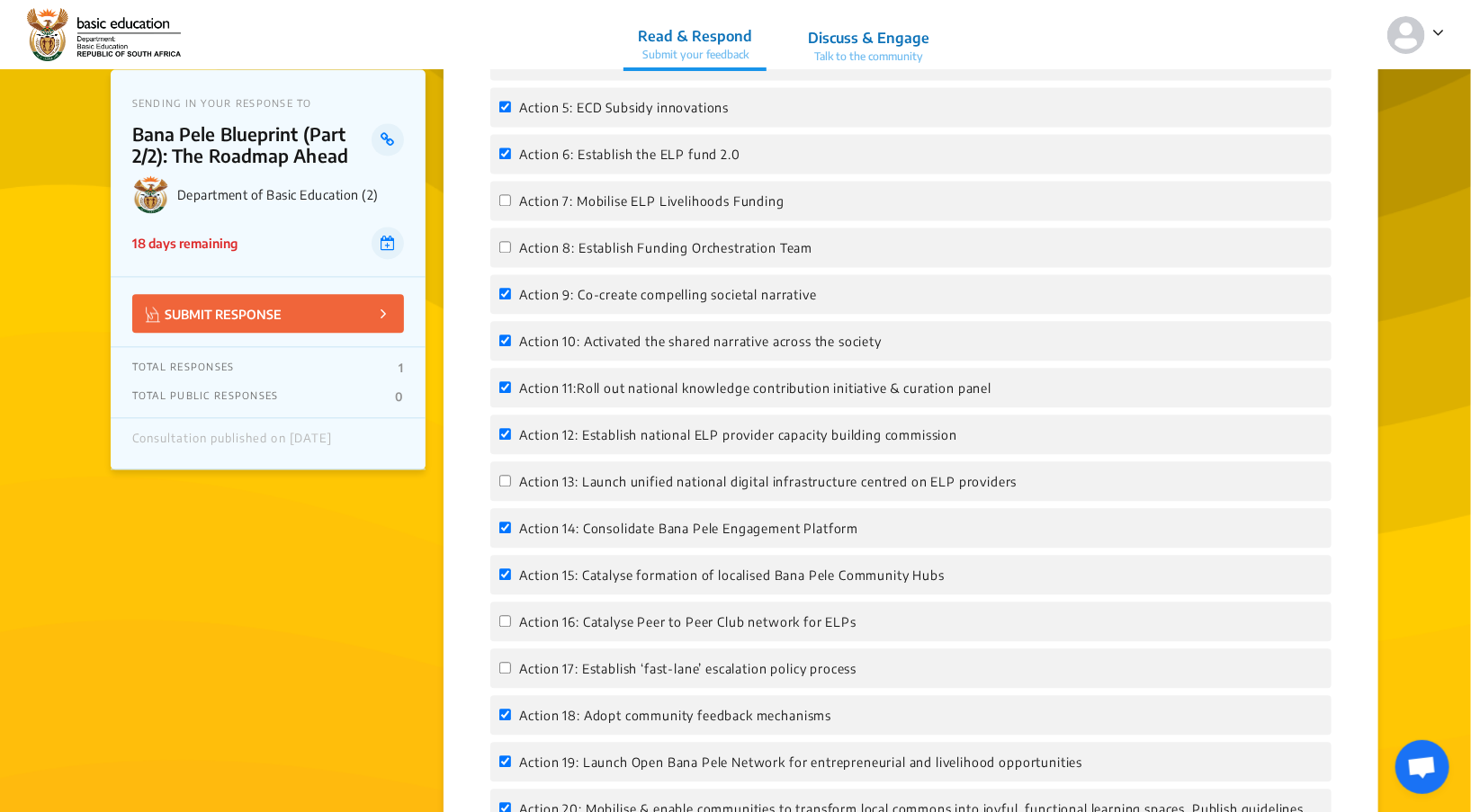
scroll to position [1860, 0]
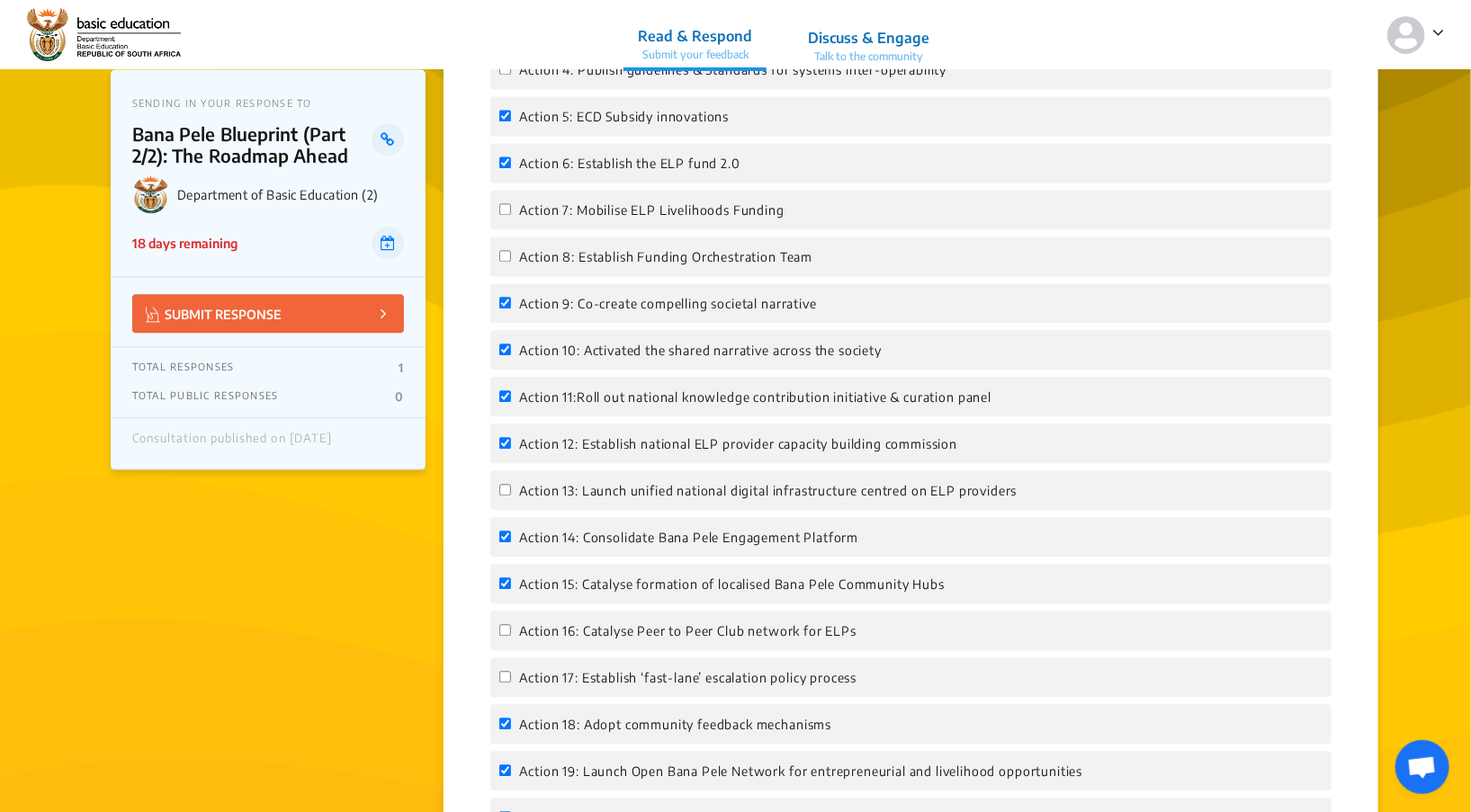
click at [1470, 340] on app-consultation-profile "SENDING IN YOUR RESPONSE TO Bana Pele Blueprint (Part 2/2): The Roadmap Ahead D…" at bounding box center [736, 497] width 1471 height 4575
click at [1470, 342] on app-consultation-profile "SENDING IN YOUR RESPONSE TO Bana Pele Blueprint (Part 2/2): The Roadmap Ahead D…" at bounding box center [736, 497] width 1471 height 4575
drag, startPoint x: 1470, startPoint y: 426, endPoint x: 1477, endPoint y: 474, distance: 48.5
drag, startPoint x: 1473, startPoint y: 474, endPoint x: 1447, endPoint y: 504, distance: 39.7
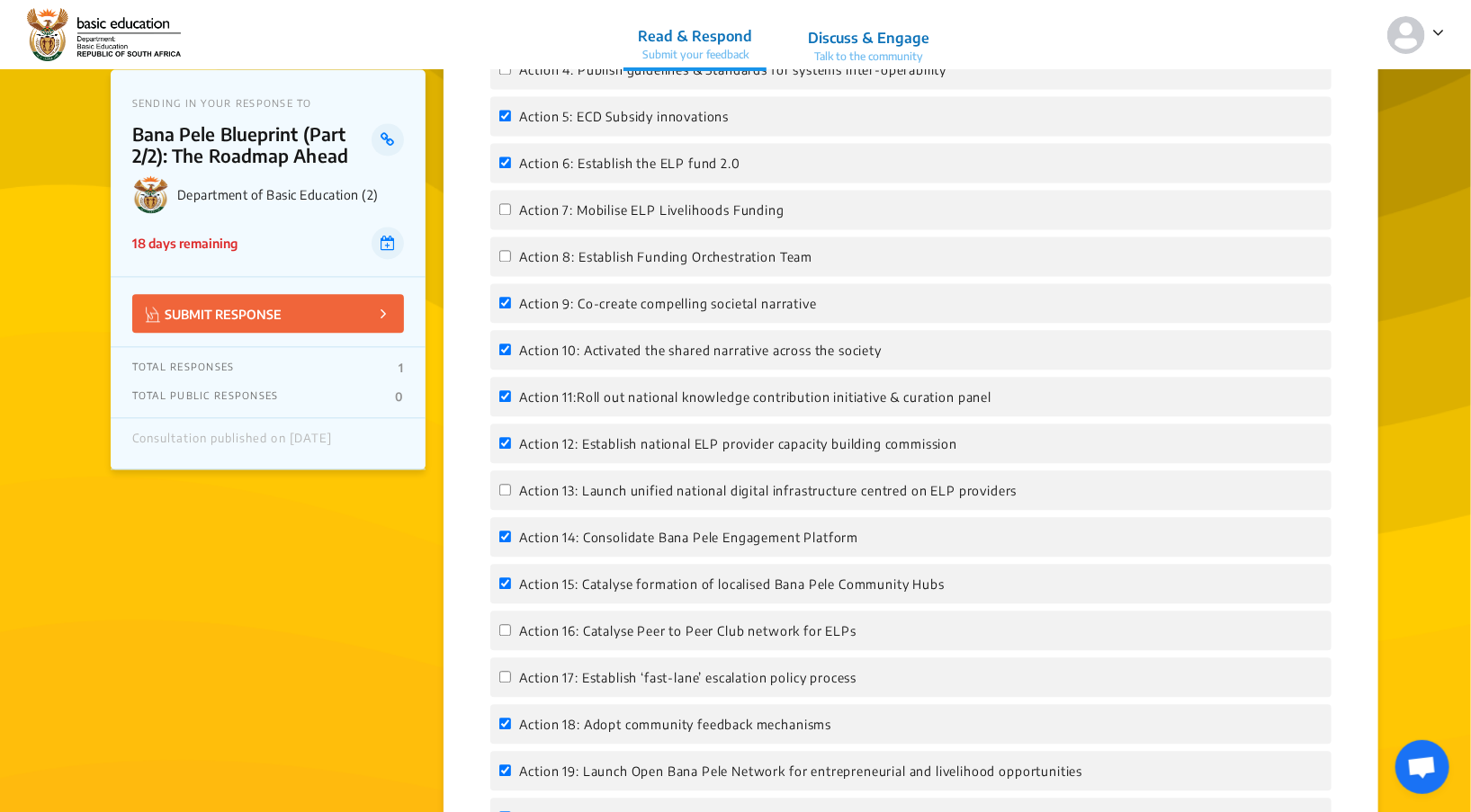
click at [1447, 504] on app-consultation-profile "SENDING IN YOUR RESPONSE TO Bana Pele Blueprint (Part 2/2): The Roadmap Ahead D…" at bounding box center [736, 497] width 1471 height 4575
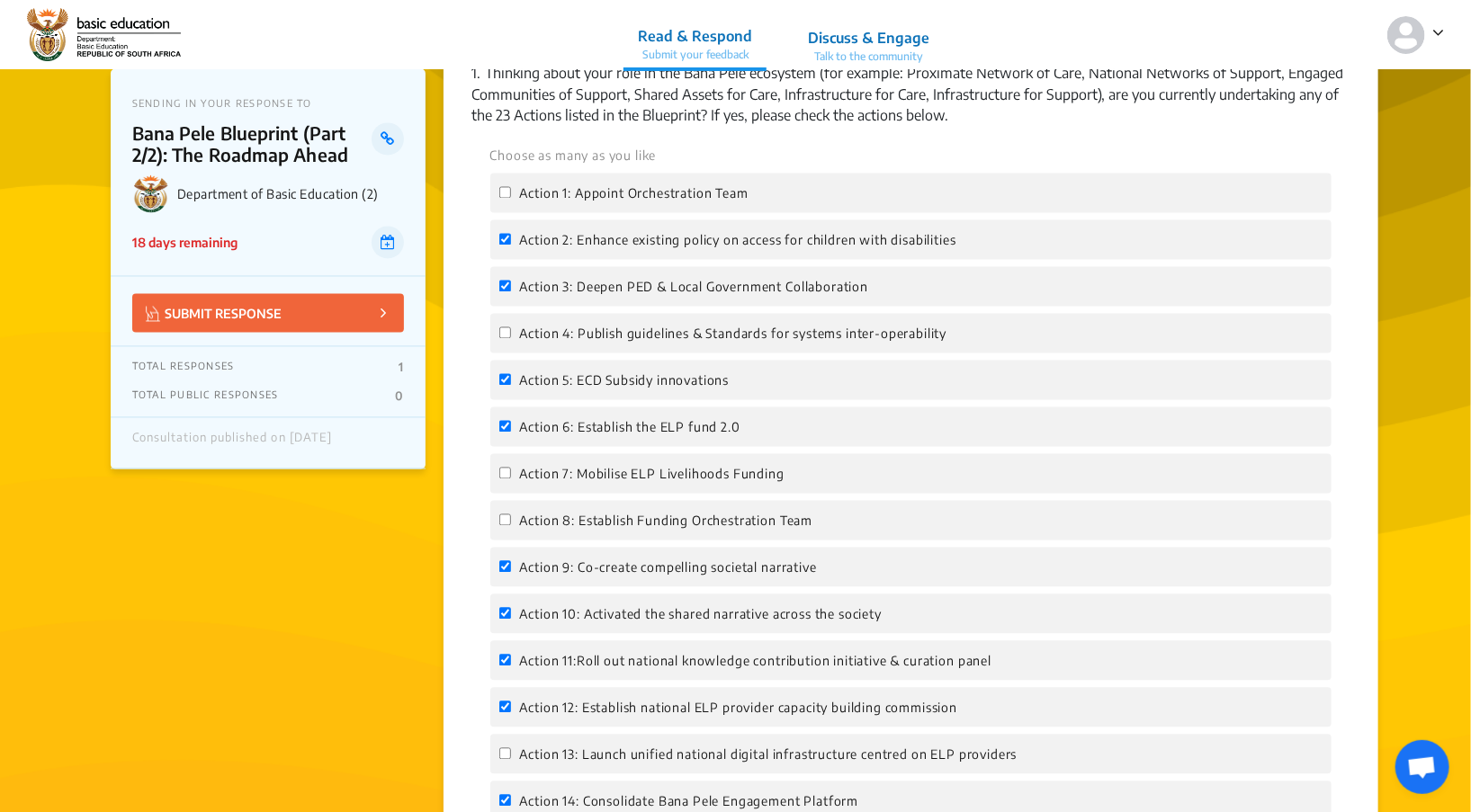
scroll to position [1599, 0]
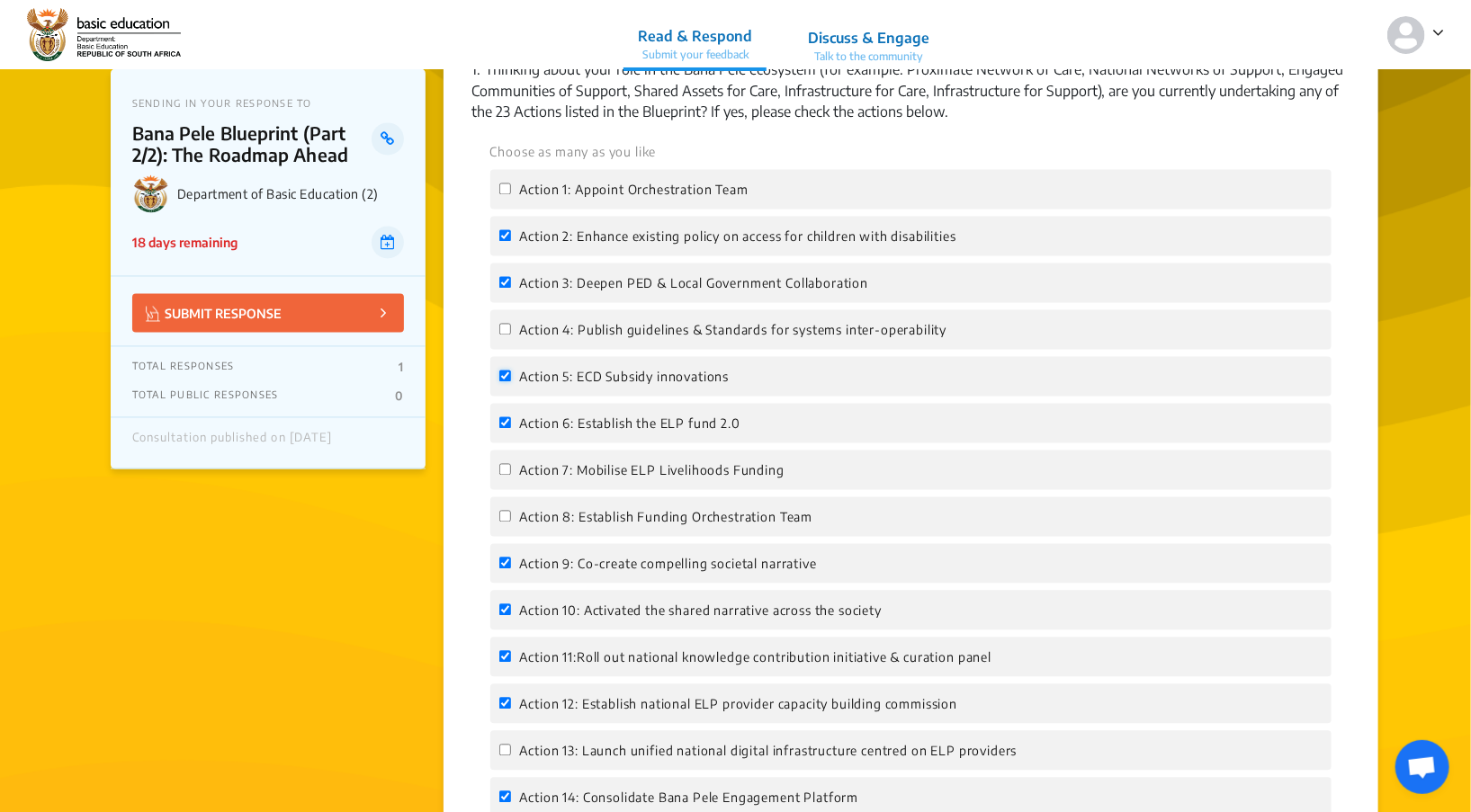
click at [502, 370] on input "Action 5: ECD Subsidy innovations" at bounding box center [505, 376] width 12 height 12
checkbox input "false"
drag, startPoint x: 506, startPoint y: 545, endPoint x: 892, endPoint y: 542, distance: 386.0
click at [892, 545] on div "Action 9: Co-create compelling societal narrative" at bounding box center [911, 565] width 842 height 40
click at [504, 651] on input "Action 11:Roll out national knowledge contribution initiative & curation panel" at bounding box center [505, 657] width 12 height 12
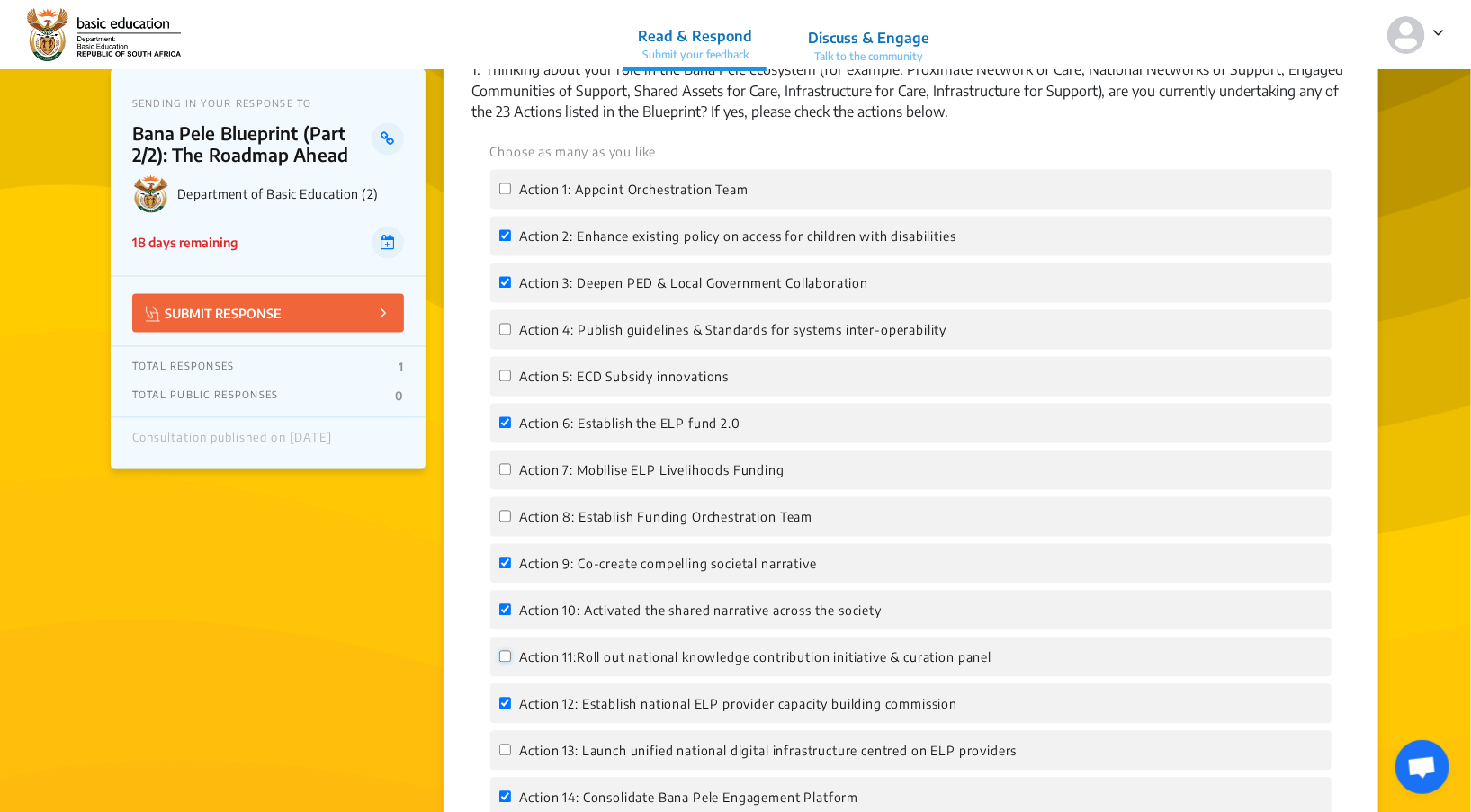
checkbox input "false"
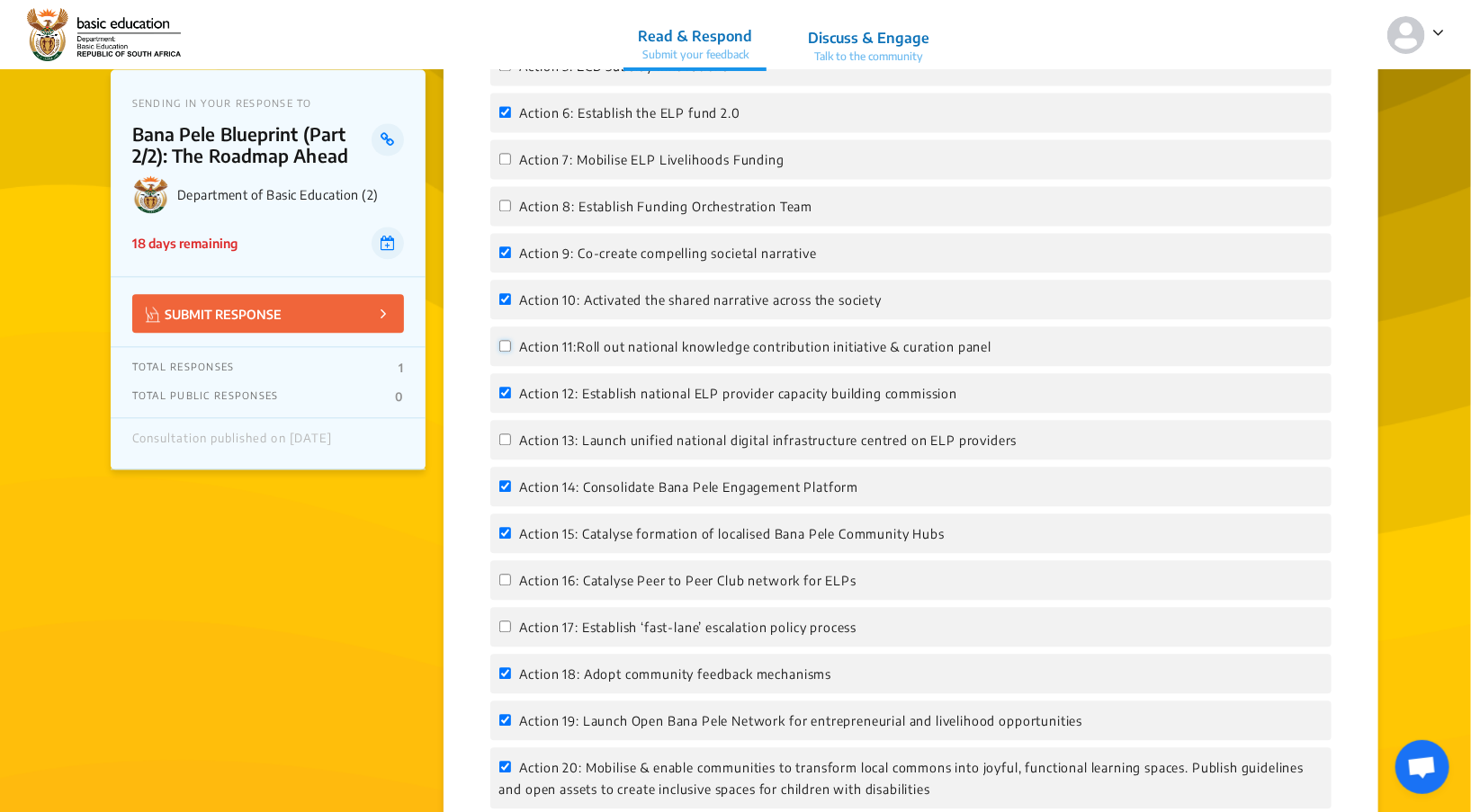
scroll to position [1928, 0]
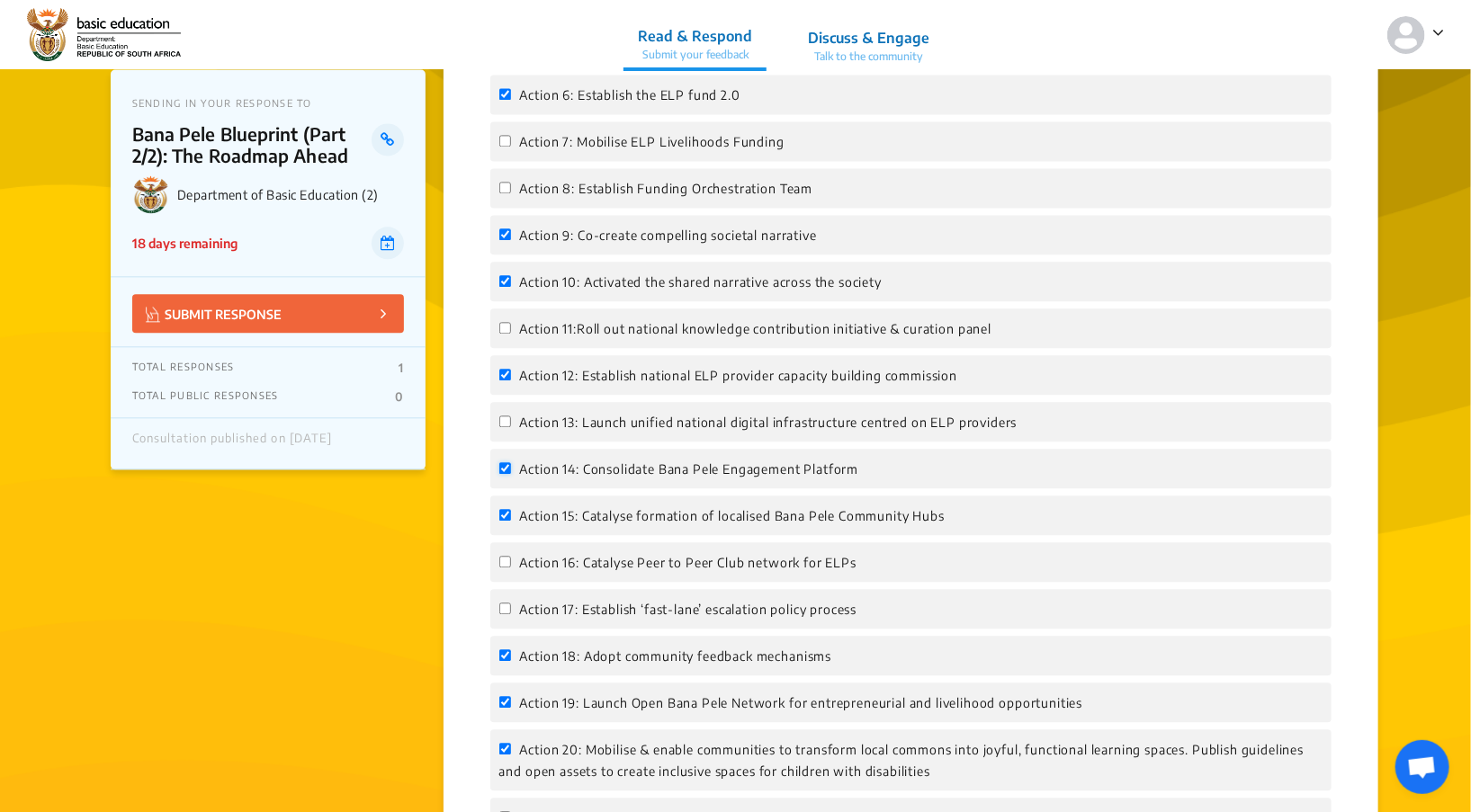
click at [505, 462] on input "Action 14: Consolidate Bana Pele Engagement Platform" at bounding box center [505, 468] width 12 height 12
checkbox input "false"
click at [502, 509] on input "Action 15: Catalyse formation of localised Bana Pele Community Hubs" at bounding box center [505, 515] width 12 height 12
checkbox input "false"
click at [501, 696] on input "Action 19: Launch Open Bana Pele Network for entrepreneurial and livelihood opp…" at bounding box center [505, 702] width 12 height 12
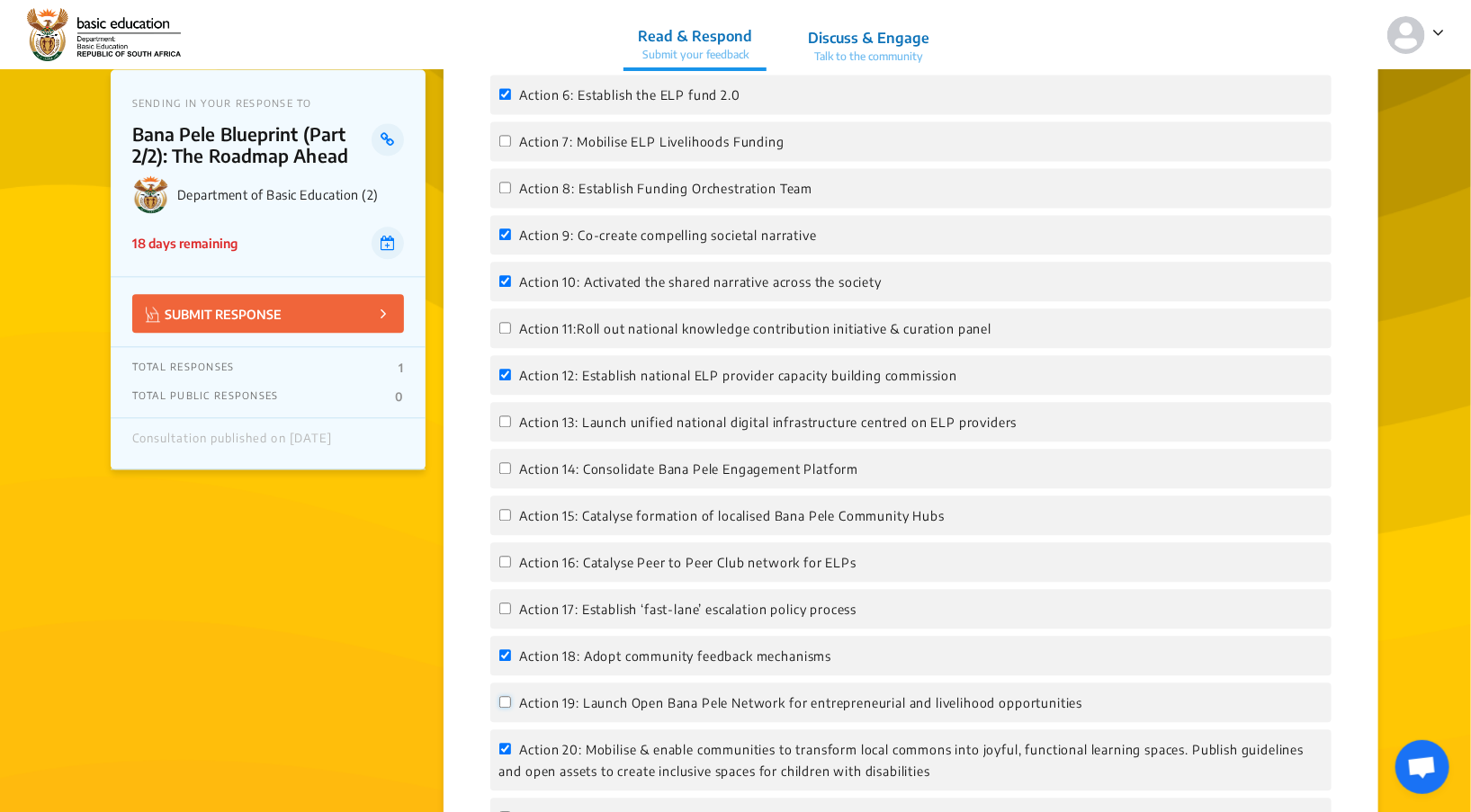
checkbox input "false"
click at [504, 743] on input "Action 20: Mobilise & enable communities to transform local commons into joyful…" at bounding box center [505, 749] width 12 height 12
checkbox input "false"
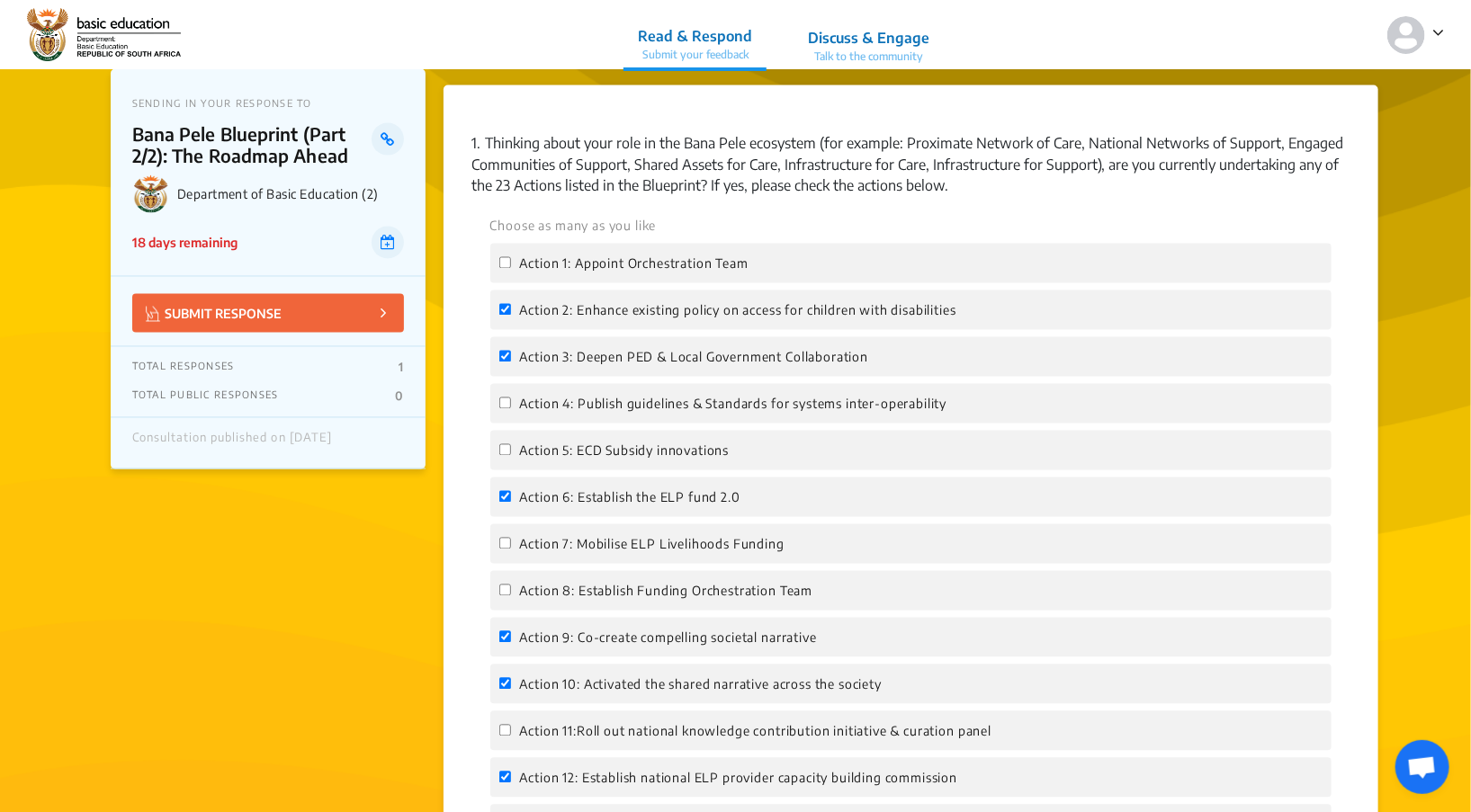
scroll to position [1526, 0]
click at [504, 350] on input "Action 3: Deepen PED & Local Government Collaboration" at bounding box center [505, 356] width 12 height 12
checkbox input "false"
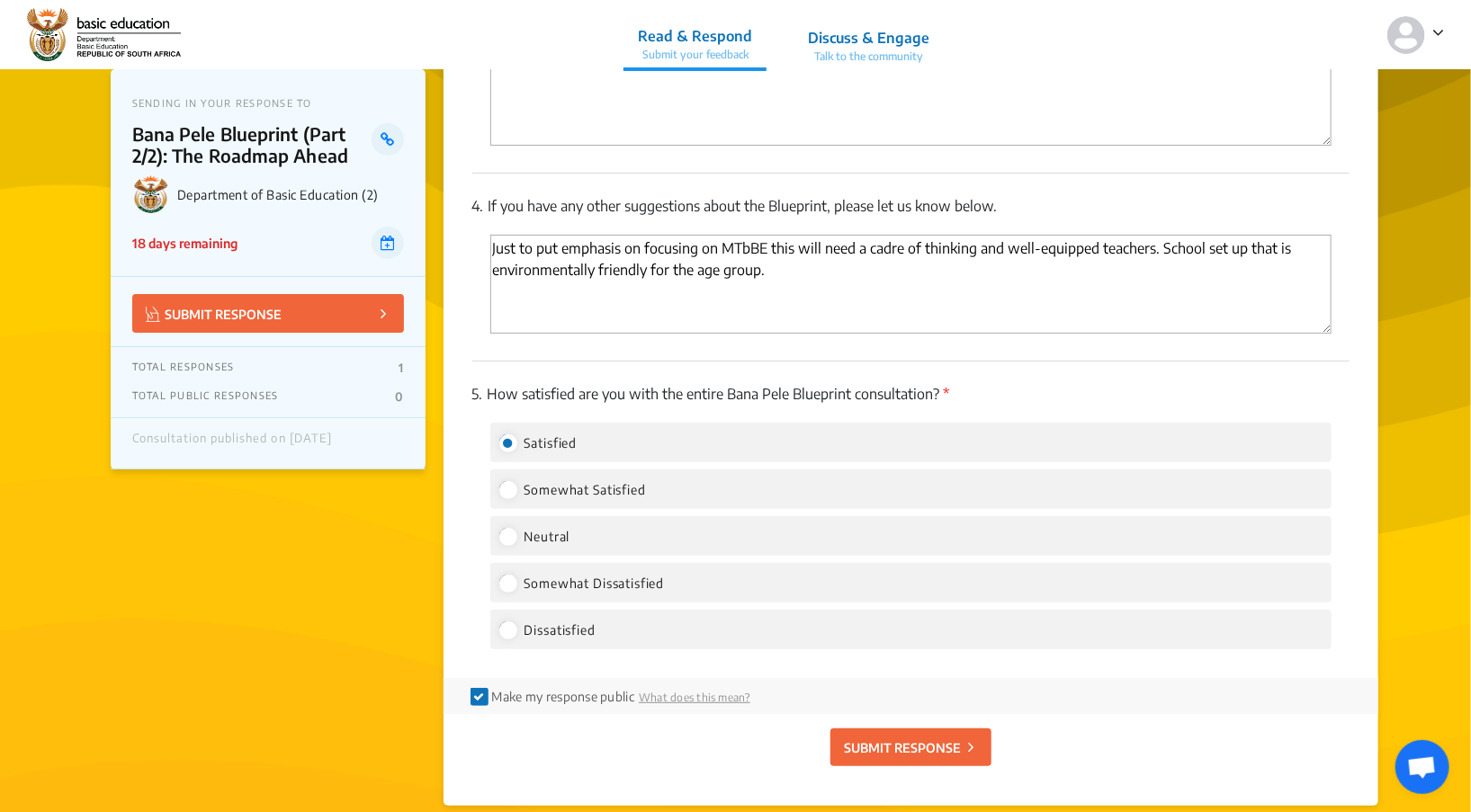
scroll to position [3411, 0]
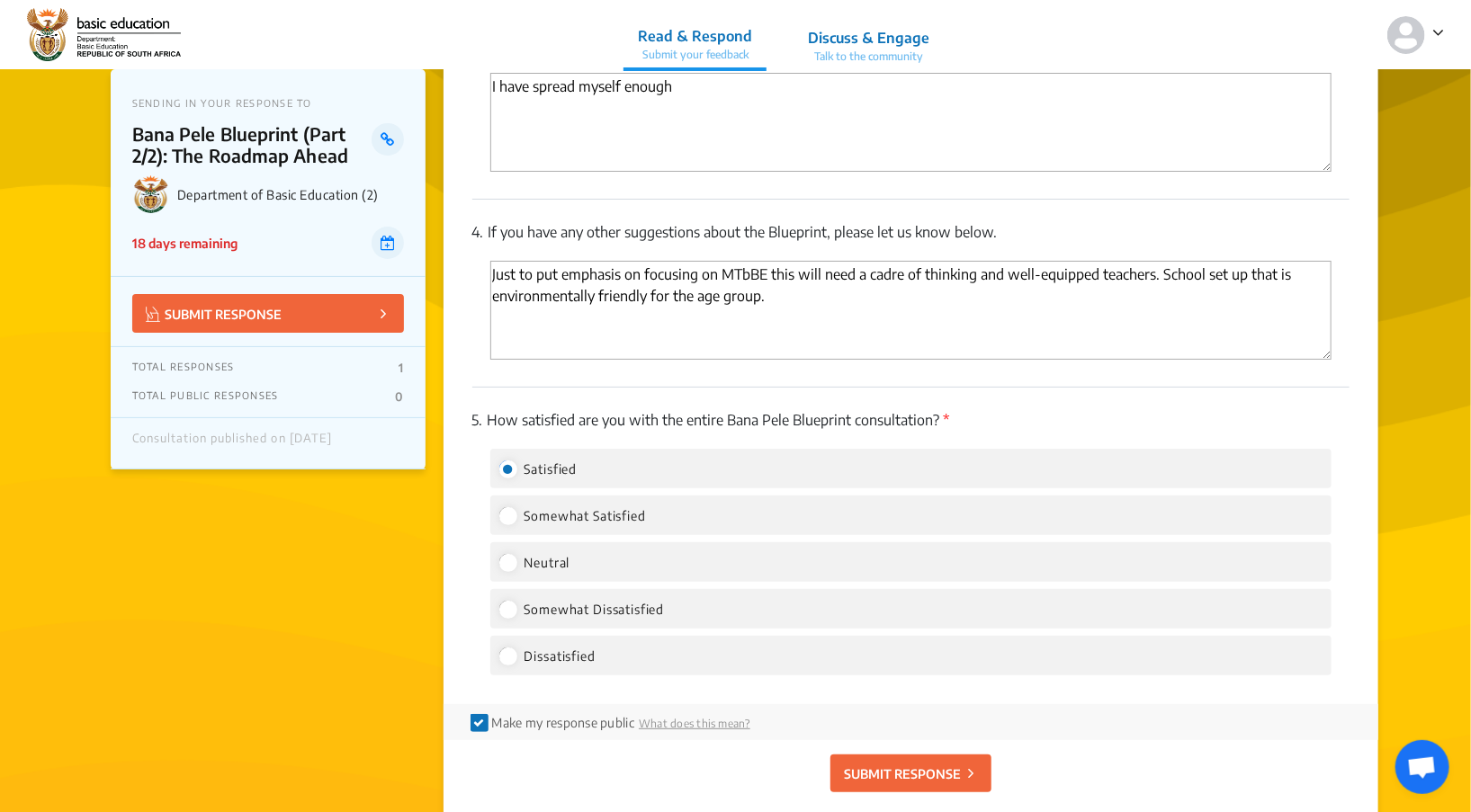
click at [903, 764] on p "SUBMIT RESPONSE" at bounding box center [902, 773] width 117 height 19
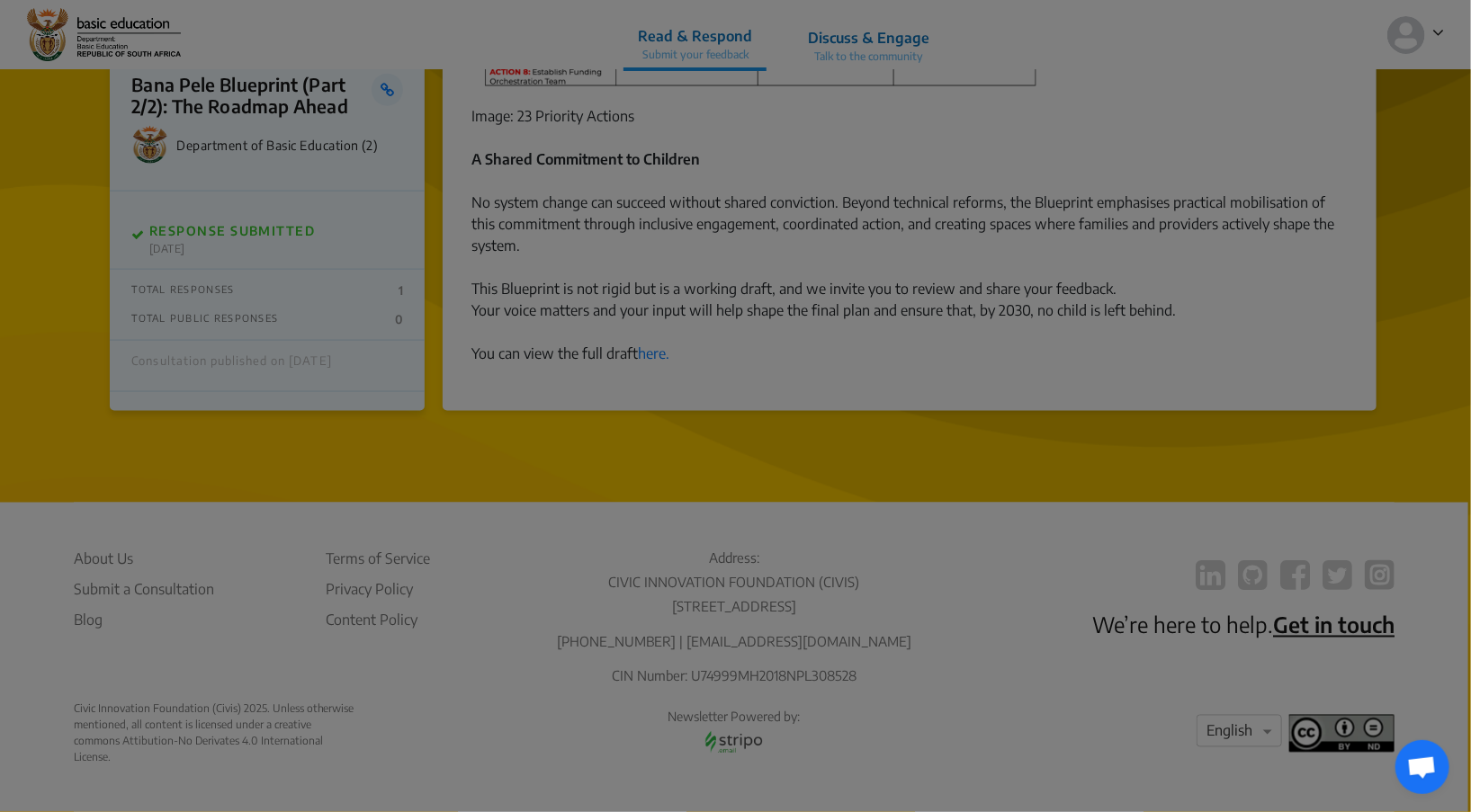
scroll to position [1176, 0]
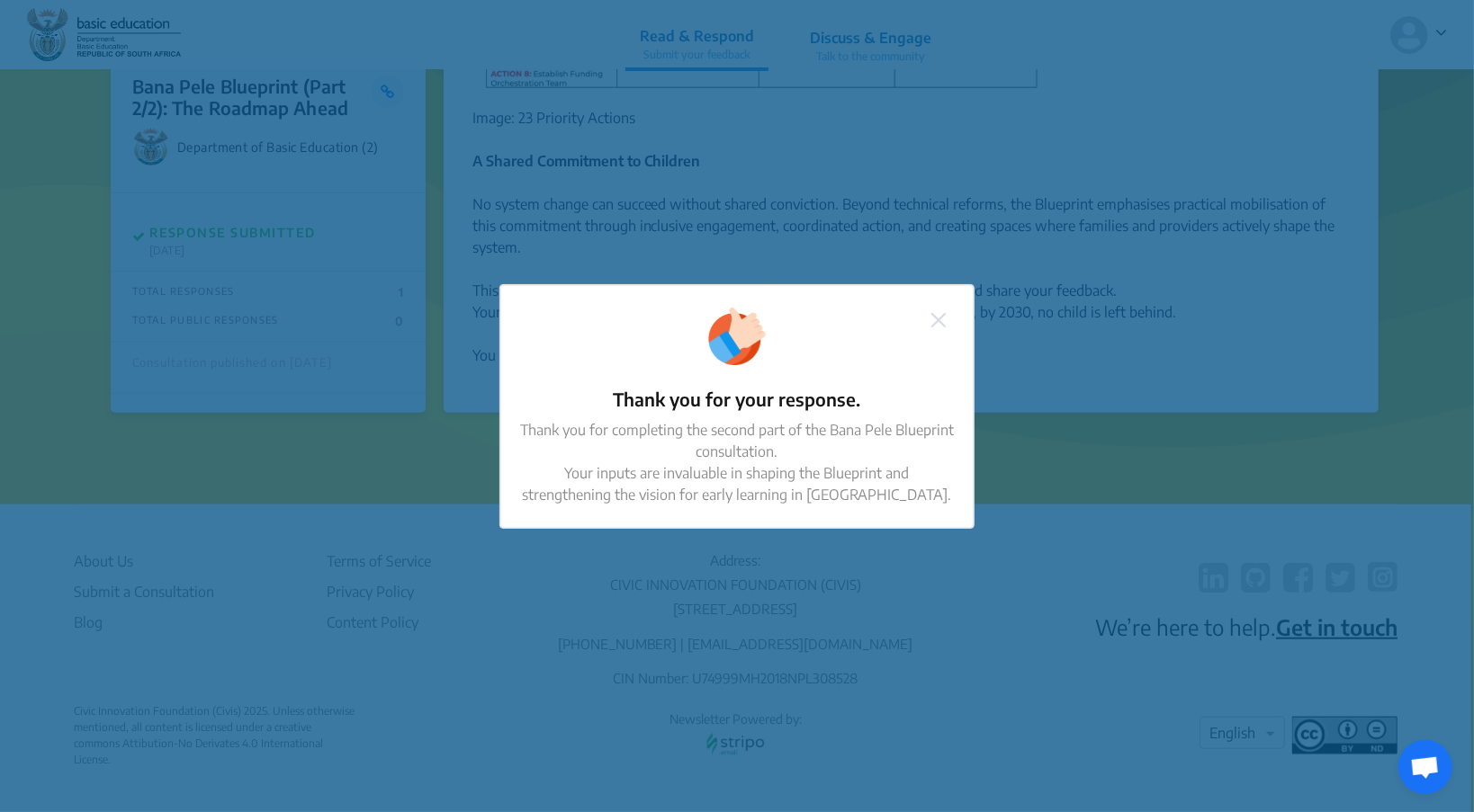
click at [940, 323] on img at bounding box center [938, 320] width 14 height 14
